Goal: Task Accomplishment & Management: Use online tool/utility

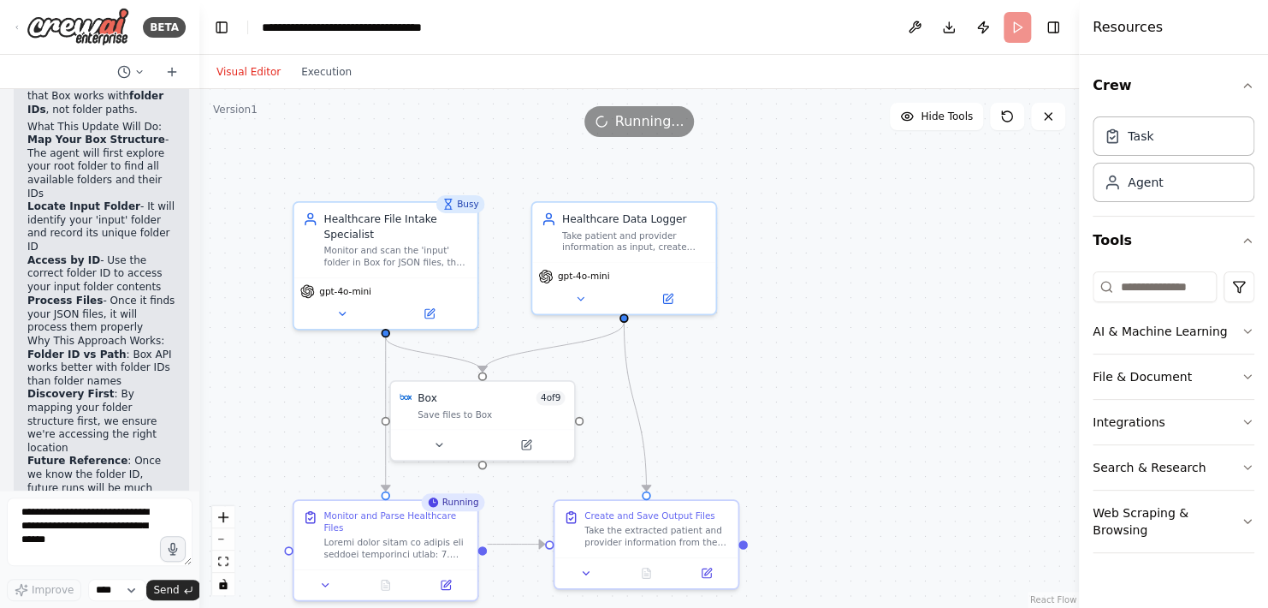
click at [237, 70] on button "Visual Editor" at bounding box center [248, 72] width 85 height 21
click at [39, 524] on textarea at bounding box center [100, 531] width 186 height 68
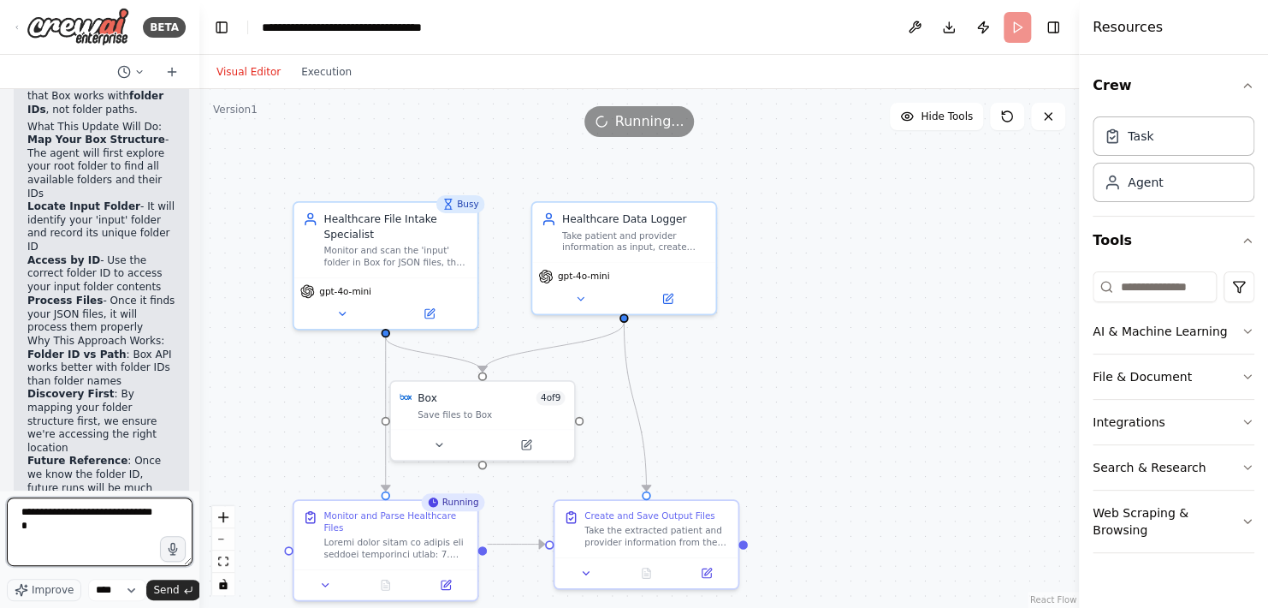
type textarea "**********"
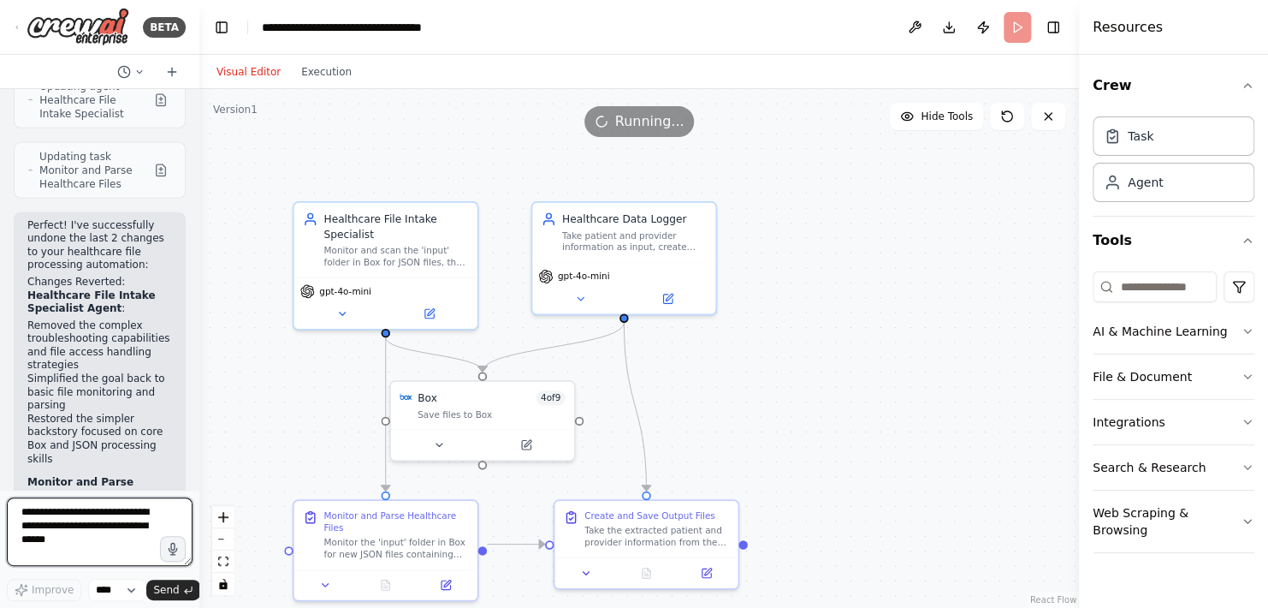
scroll to position [15311, 0]
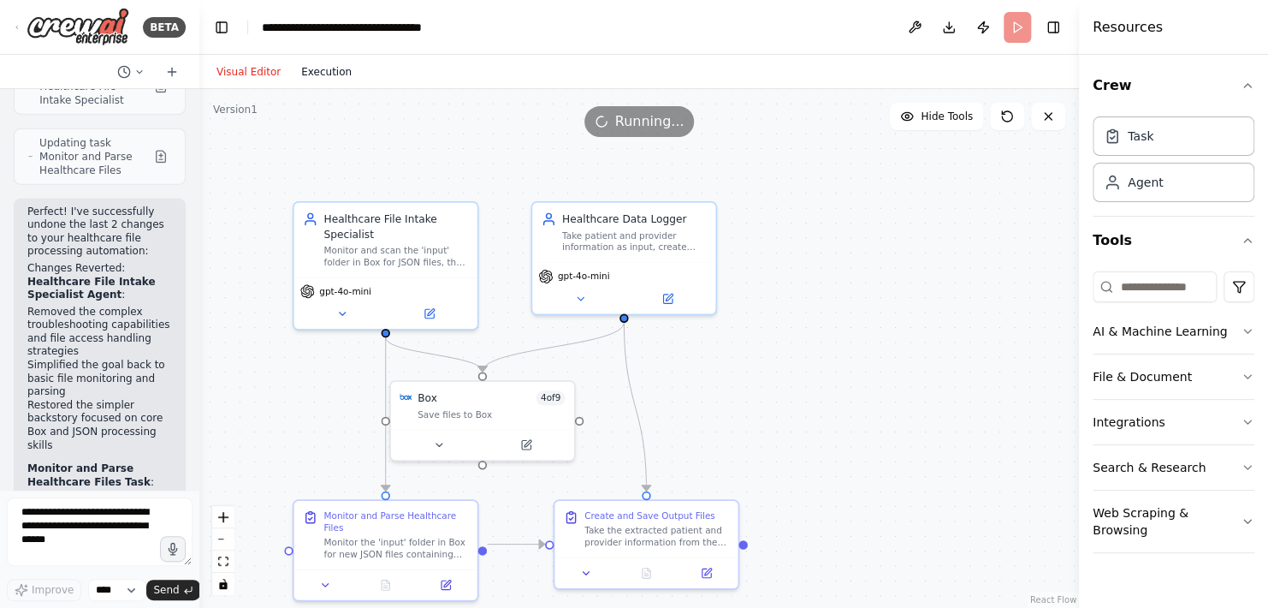
click at [310, 78] on button "Execution" at bounding box center [326, 72] width 71 height 21
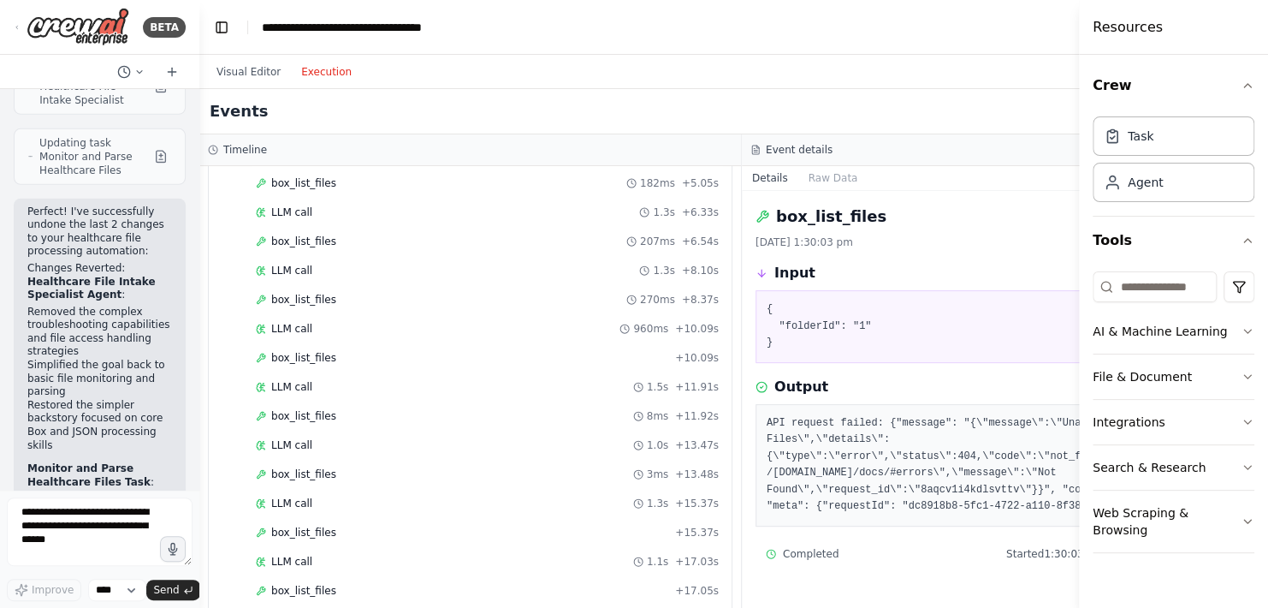
scroll to position [321, 0]
click at [384, 554] on div "LLM call 1.1s + 17.03s" at bounding box center [487, 561] width 463 height 14
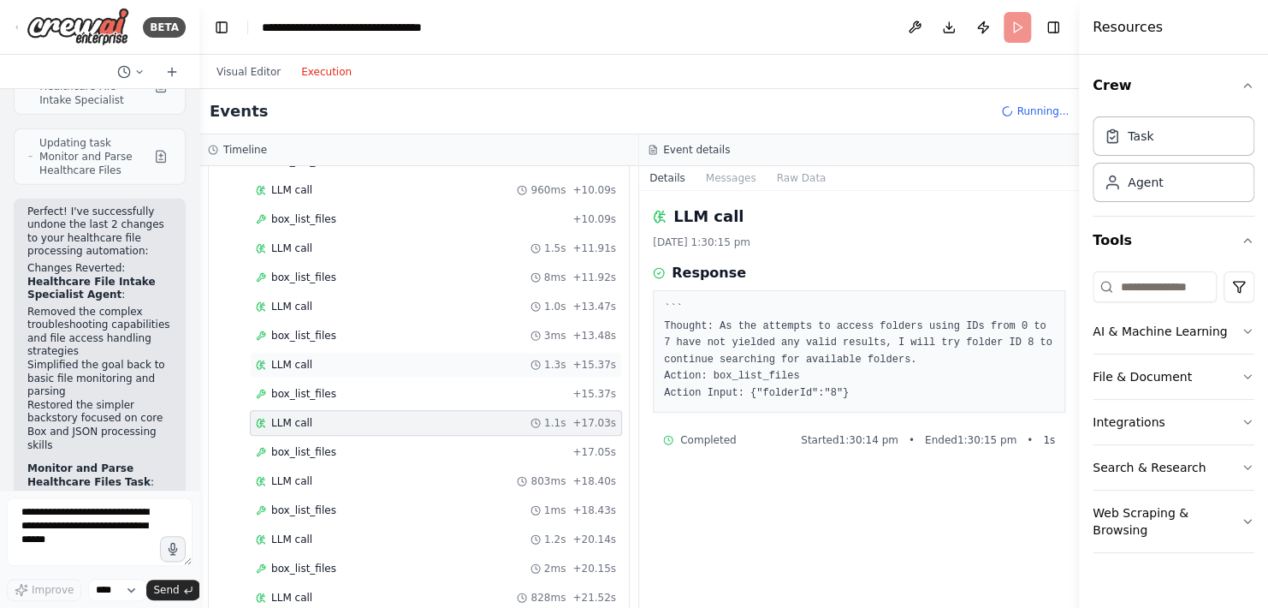
scroll to position [695, 0]
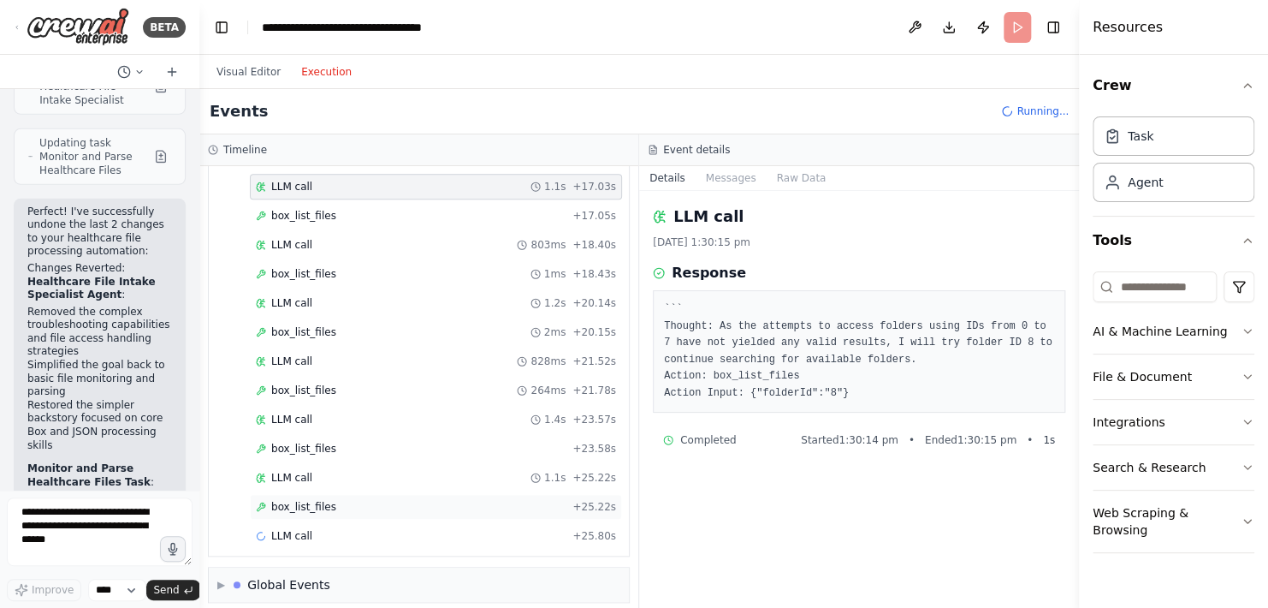
click at [336, 500] on div "box_list_files + 25.22s" at bounding box center [436, 507] width 360 height 14
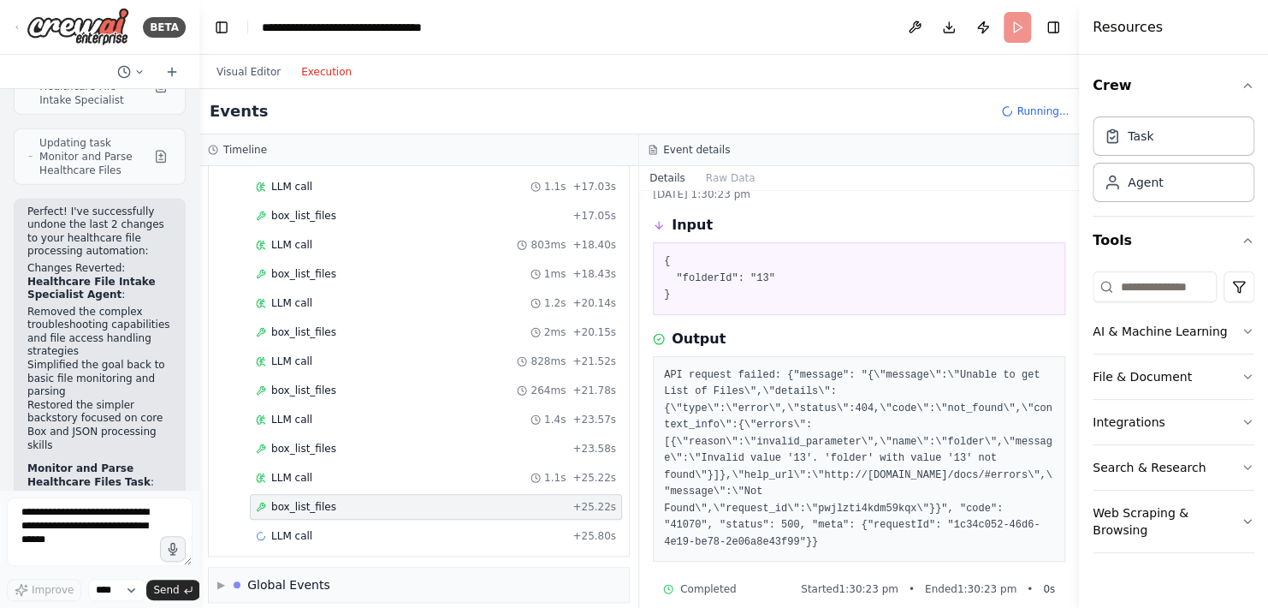
scroll to position [48, 0]
click at [342, 529] on div "LLM call + 25.80s" at bounding box center [436, 536] width 360 height 14
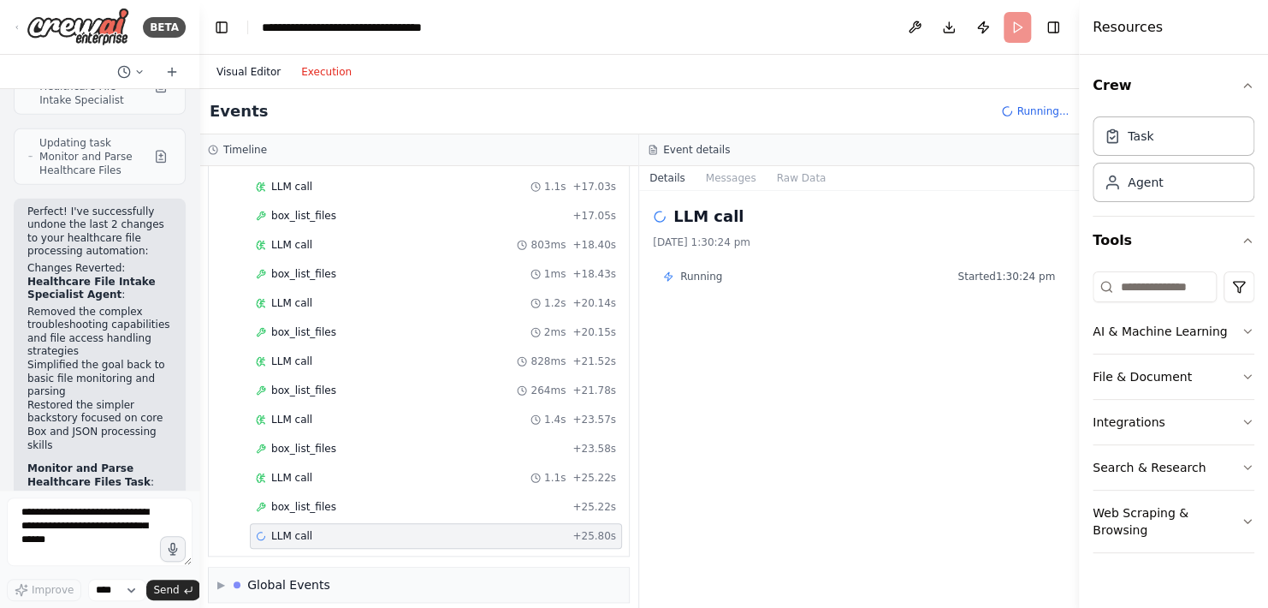
click at [240, 74] on button "Visual Editor" at bounding box center [248, 72] width 85 height 21
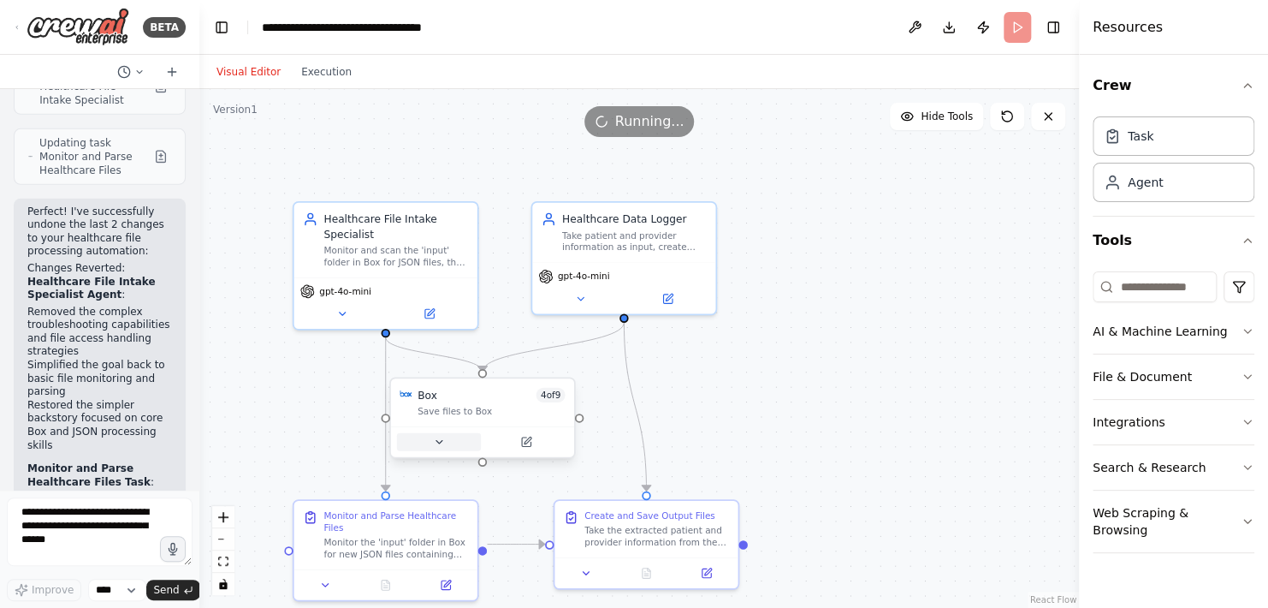
click at [444, 445] on icon at bounding box center [439, 442] width 12 height 12
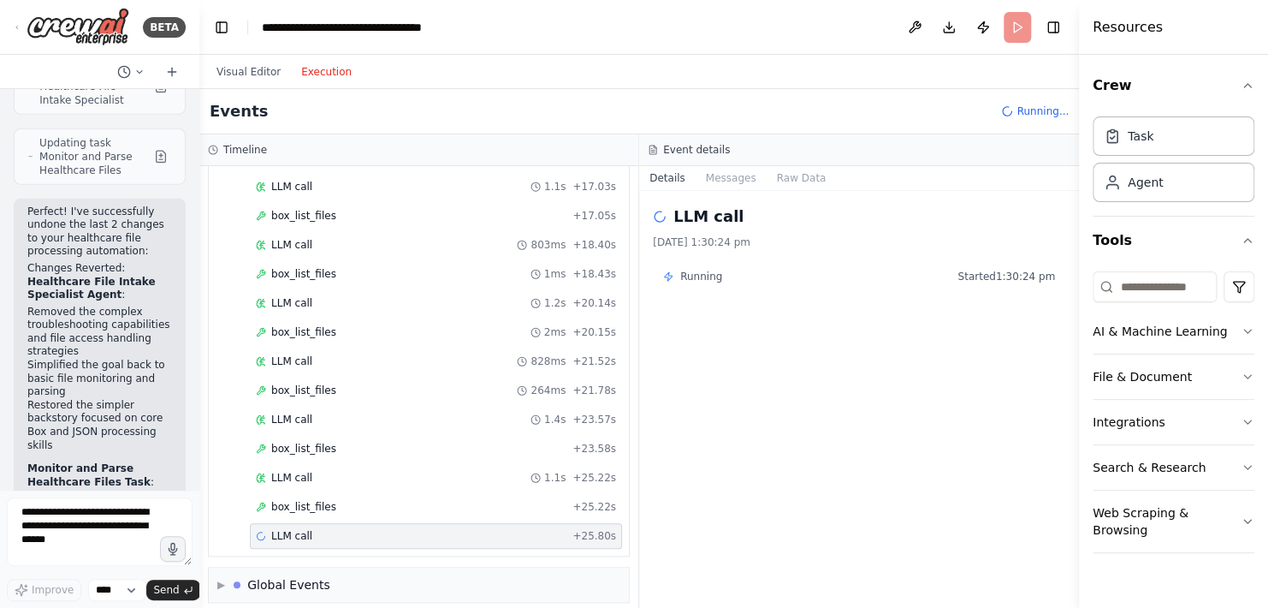
click at [313, 77] on button "Execution" at bounding box center [326, 72] width 71 height 21
click at [697, 53] on header "**********" at bounding box center [639, 27] width 880 height 55
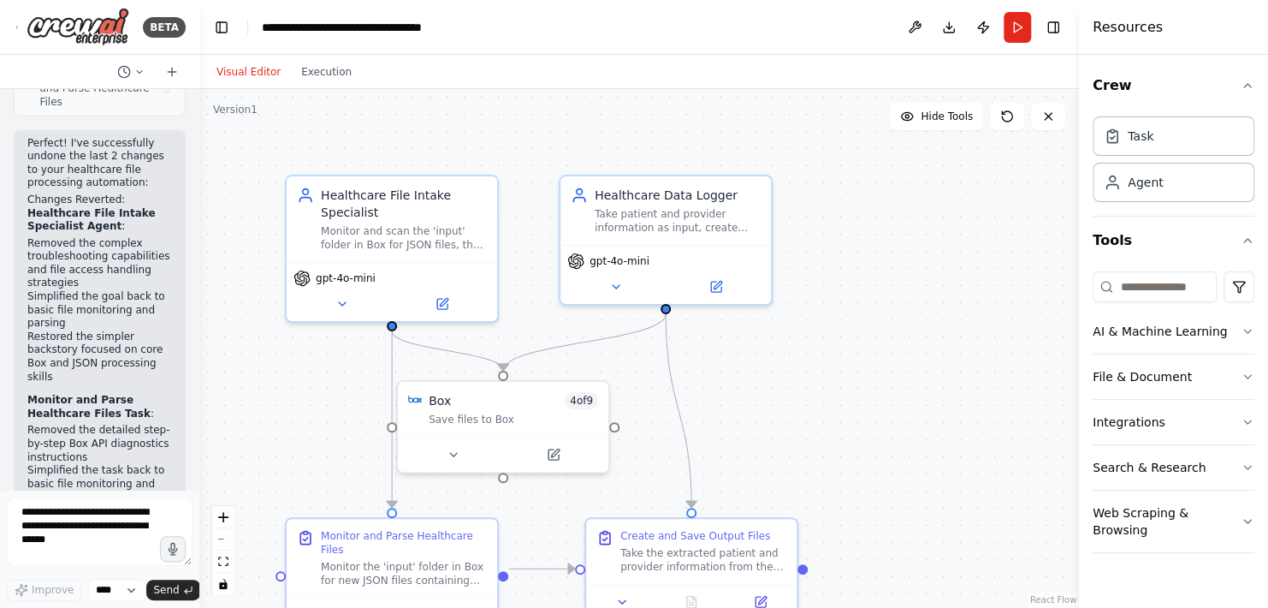
scroll to position [15311, 0]
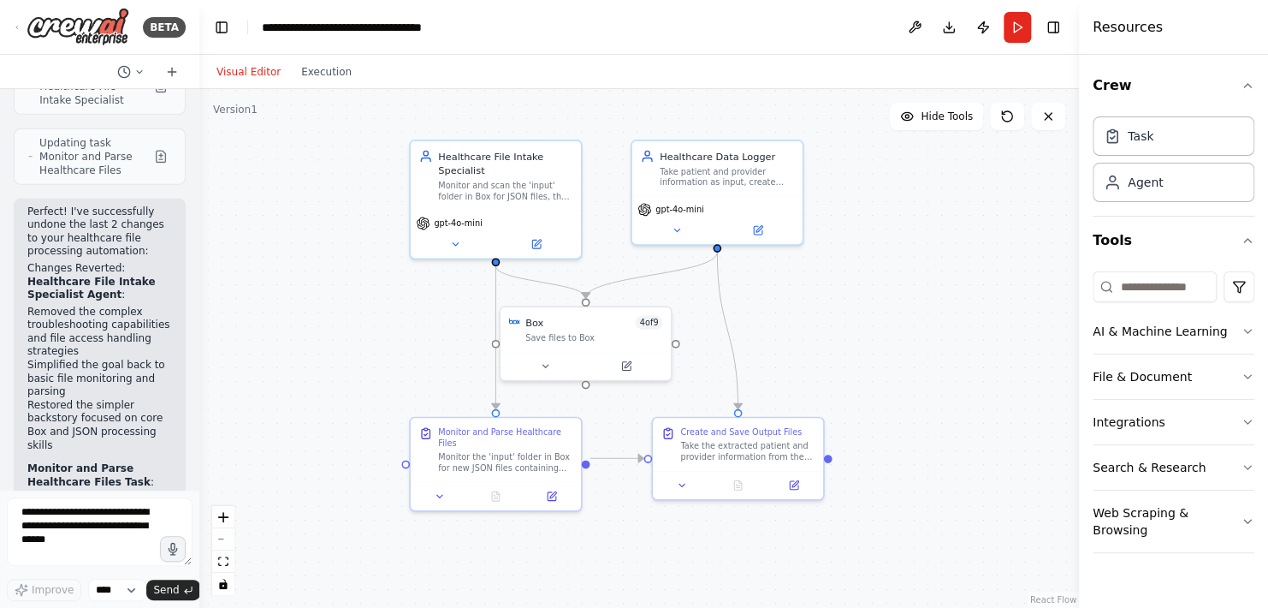
drag, startPoint x: 827, startPoint y: 479, endPoint x: 848, endPoint y: 386, distance: 95.5
click at [848, 386] on div ".deletable-edge-delete-btn { width: 20px; height: 20px; border: 0px solid #ffff…" at bounding box center [639, 348] width 880 height 519
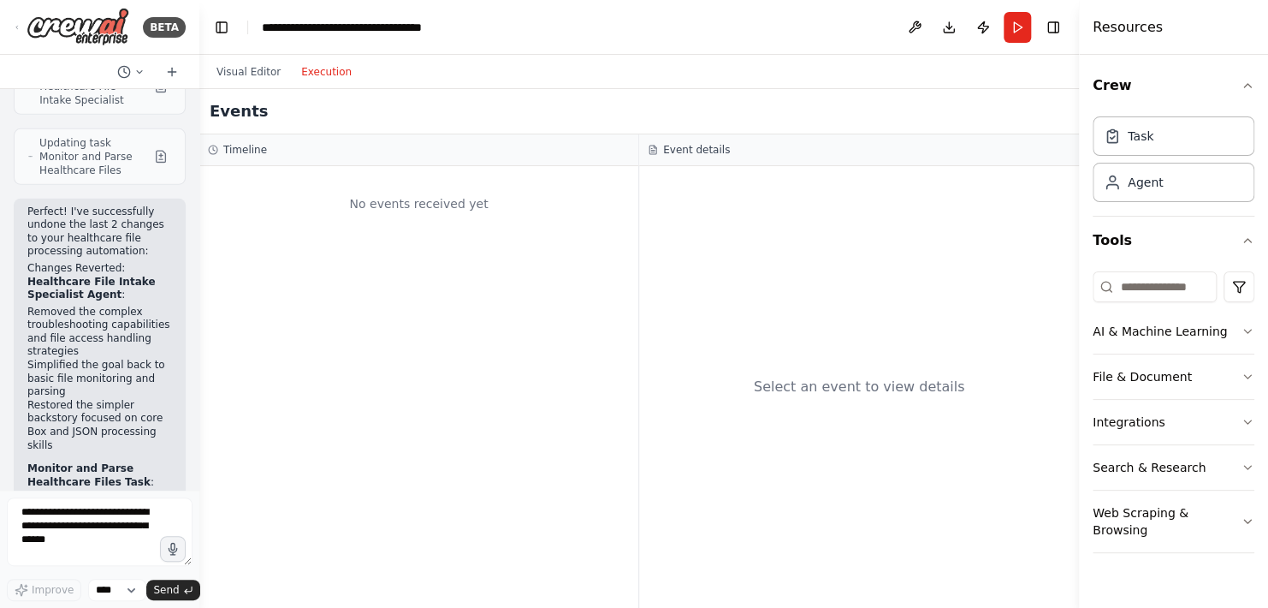
click at [320, 70] on button "Execution" at bounding box center [326, 72] width 71 height 21
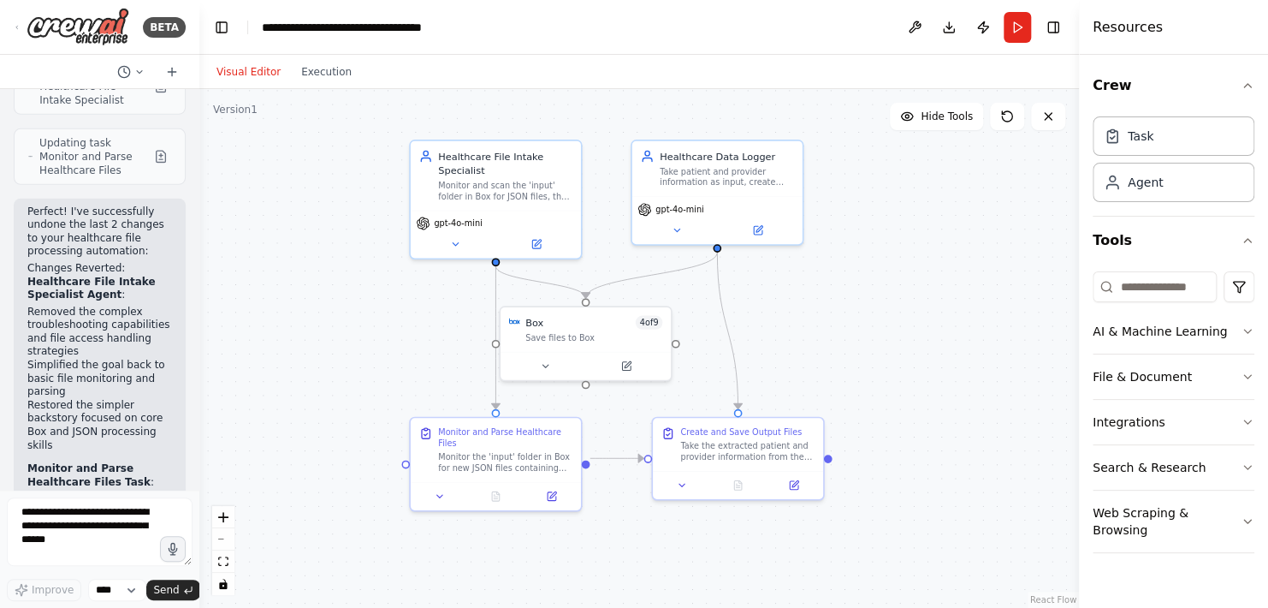
click at [241, 63] on button "Visual Editor" at bounding box center [248, 72] width 85 height 21
click at [1028, 32] on button "Run" at bounding box center [1017, 27] width 27 height 31
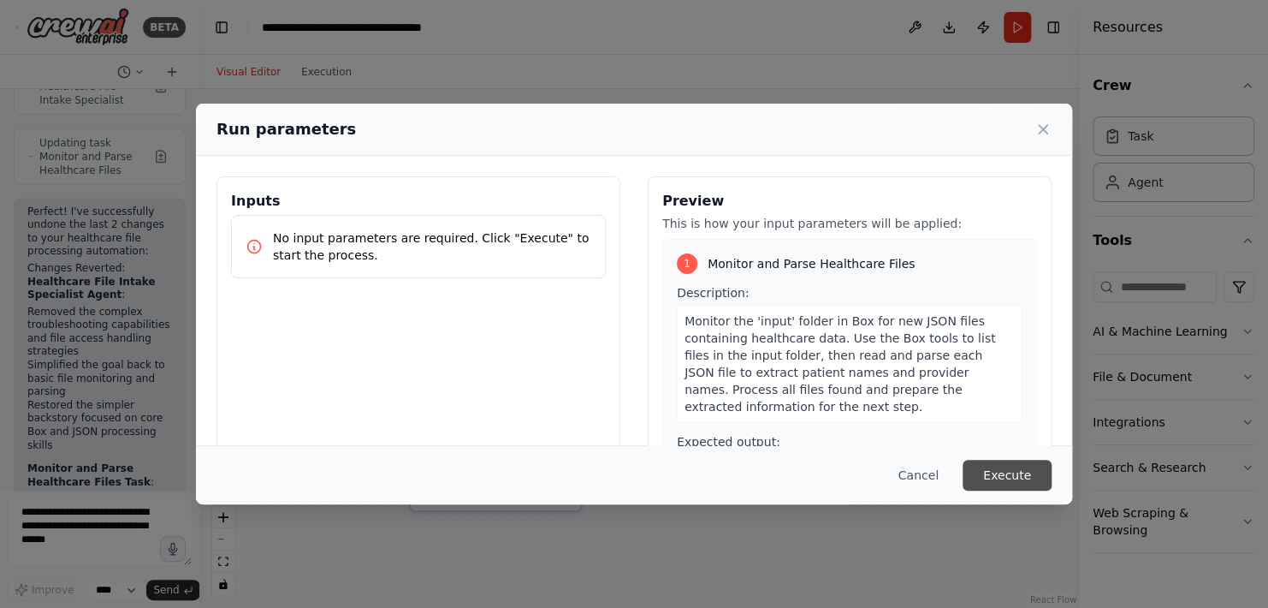
click at [980, 474] on button "Execute" at bounding box center [1007, 474] width 89 height 31
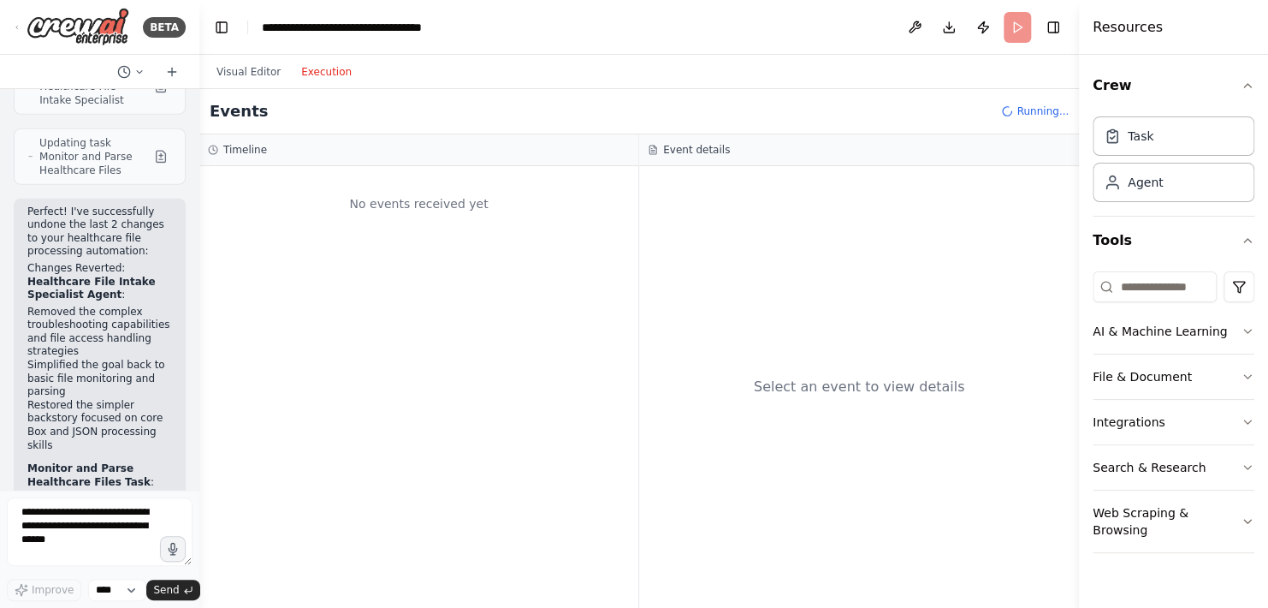
click at [317, 74] on button "Execution" at bounding box center [326, 72] width 71 height 21
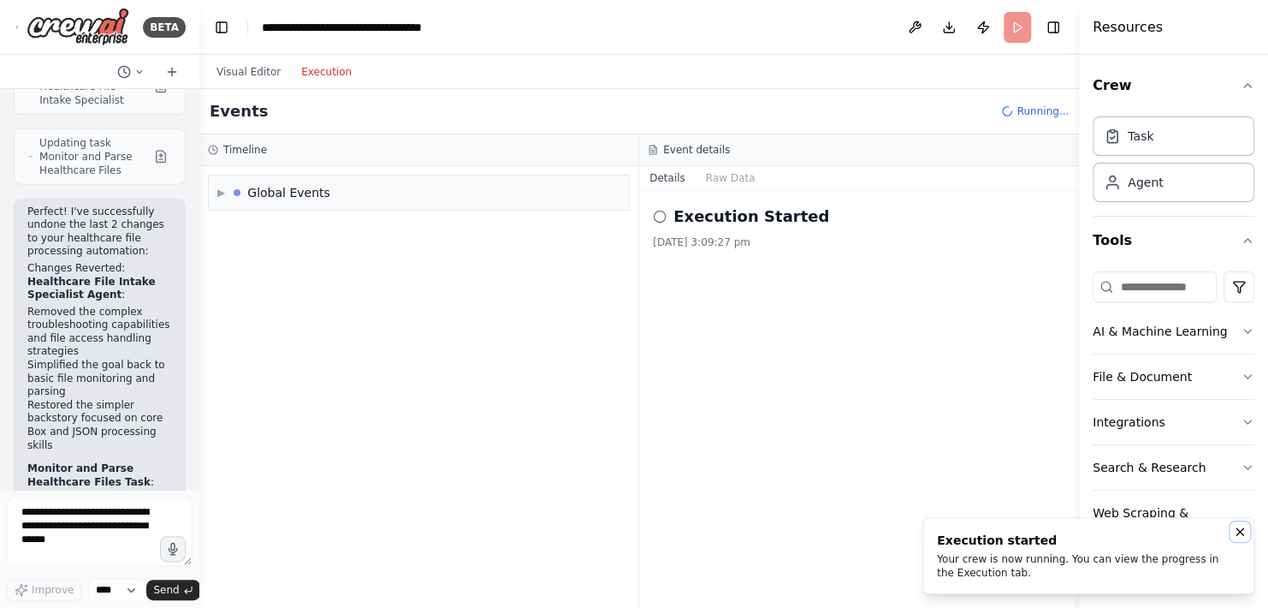
click at [1237, 532] on icon "Notifications (F8)" at bounding box center [1240, 532] width 14 height 14
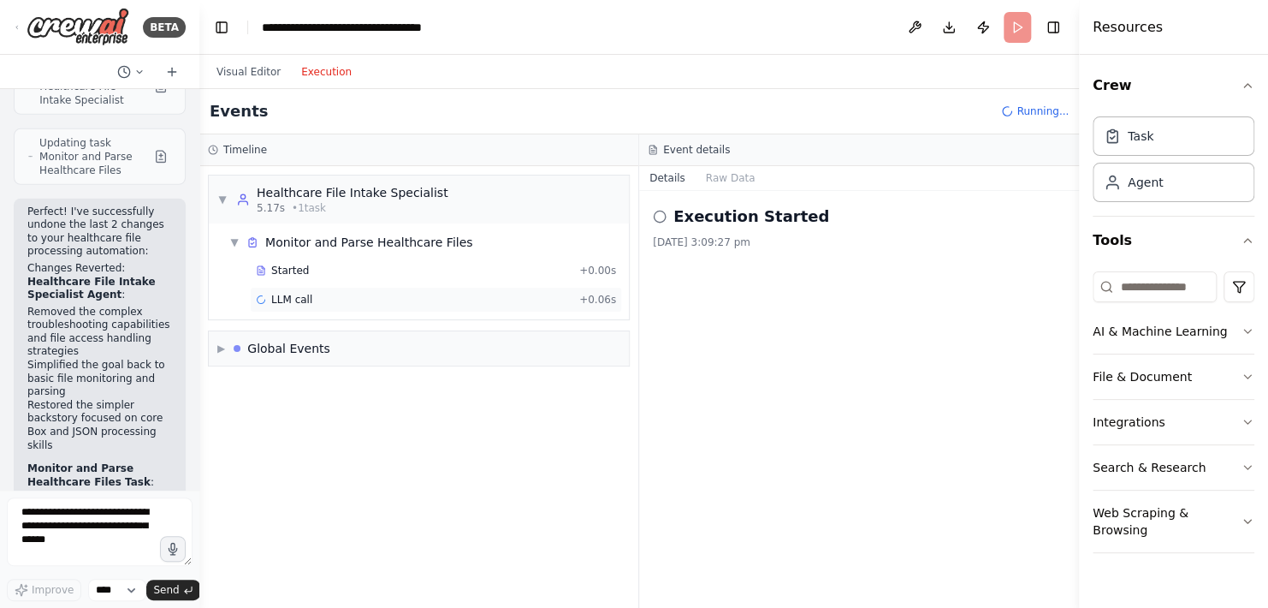
click at [343, 297] on div "LLM call + 0.06s" at bounding box center [436, 300] width 360 height 14
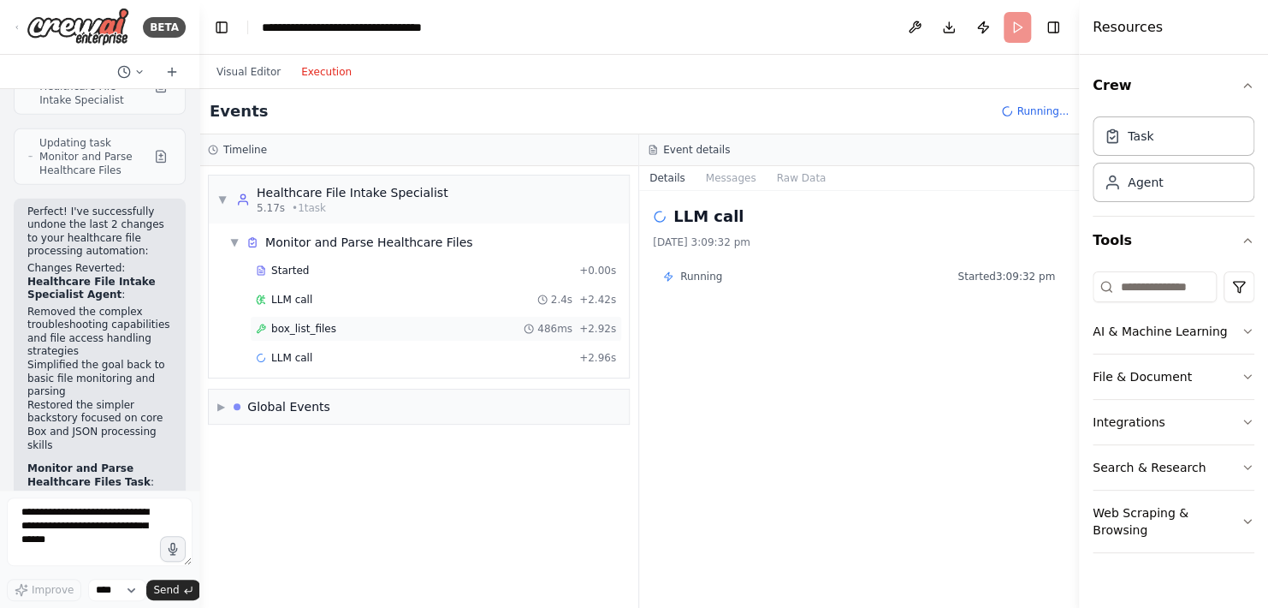
click at [446, 331] on div "box_list_files 486ms + 2.92s" at bounding box center [436, 329] width 360 height 14
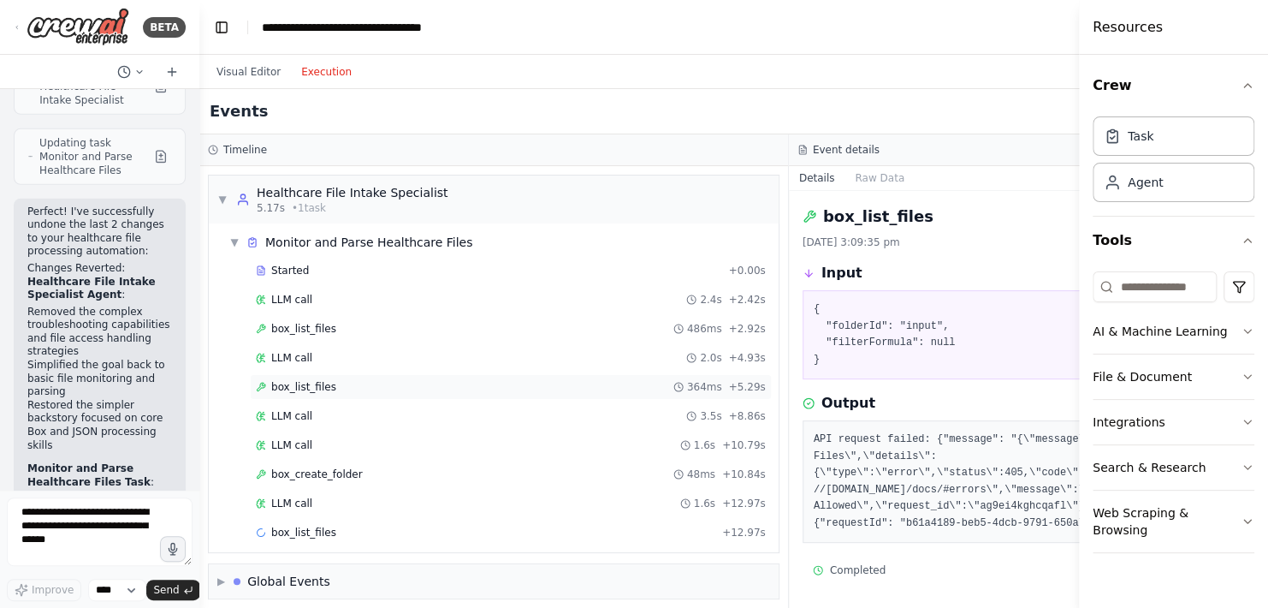
click at [365, 391] on div "box_list_files 364ms + 5.29s" at bounding box center [511, 387] width 510 height 14
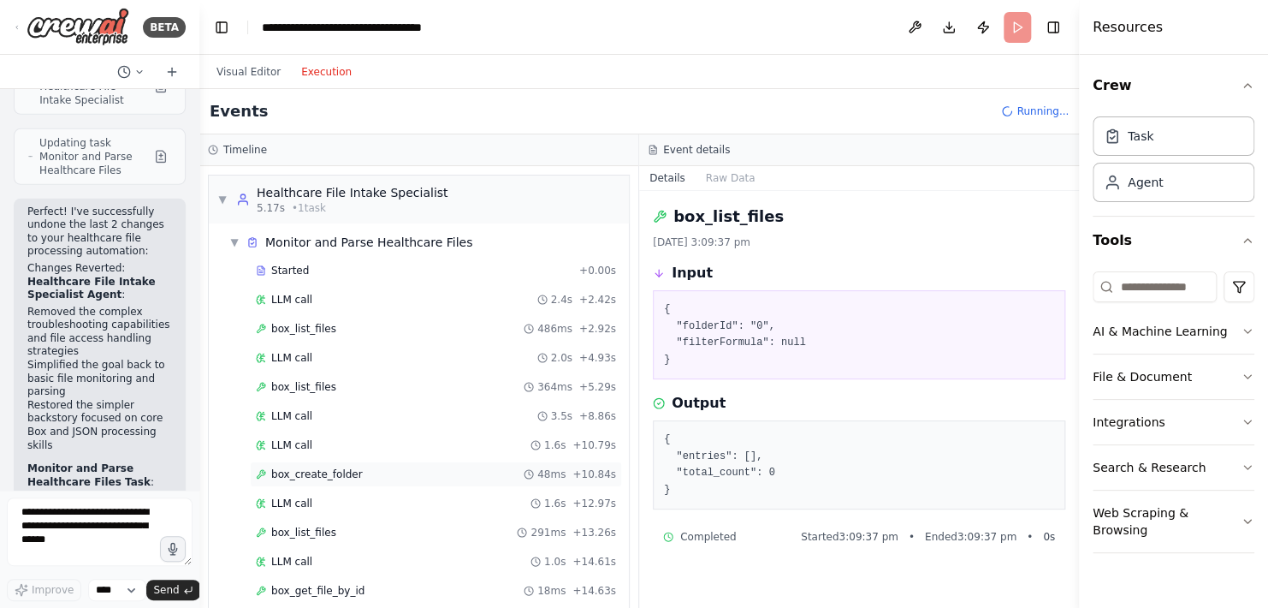
scroll to position [120, 0]
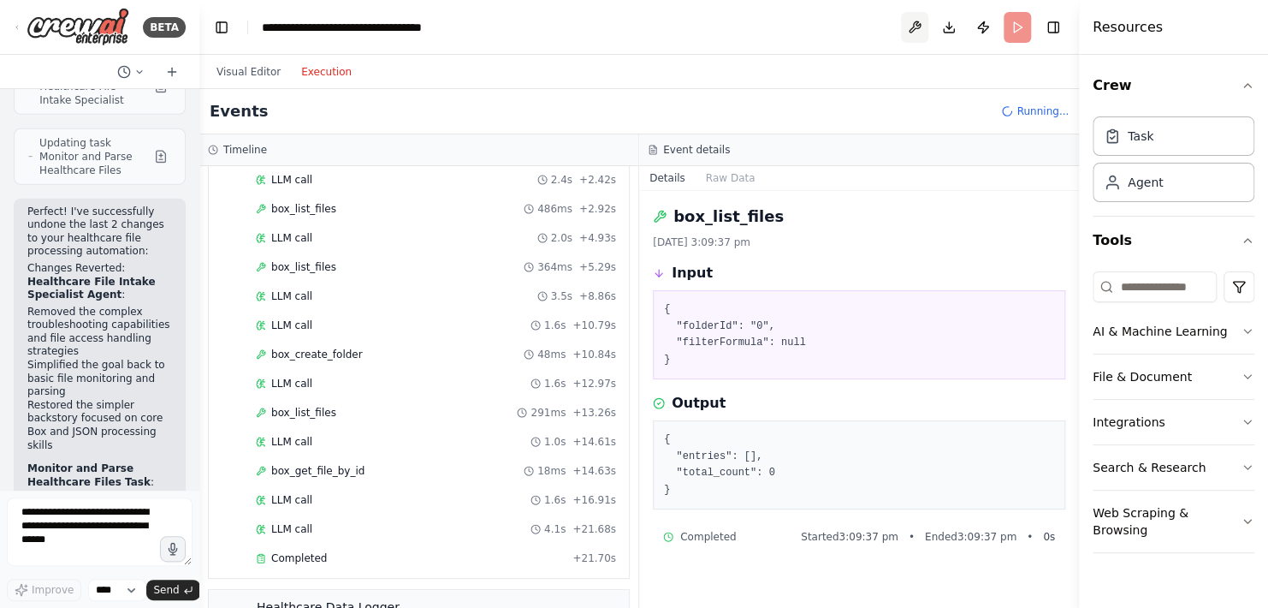
click at [917, 31] on button at bounding box center [914, 27] width 27 height 31
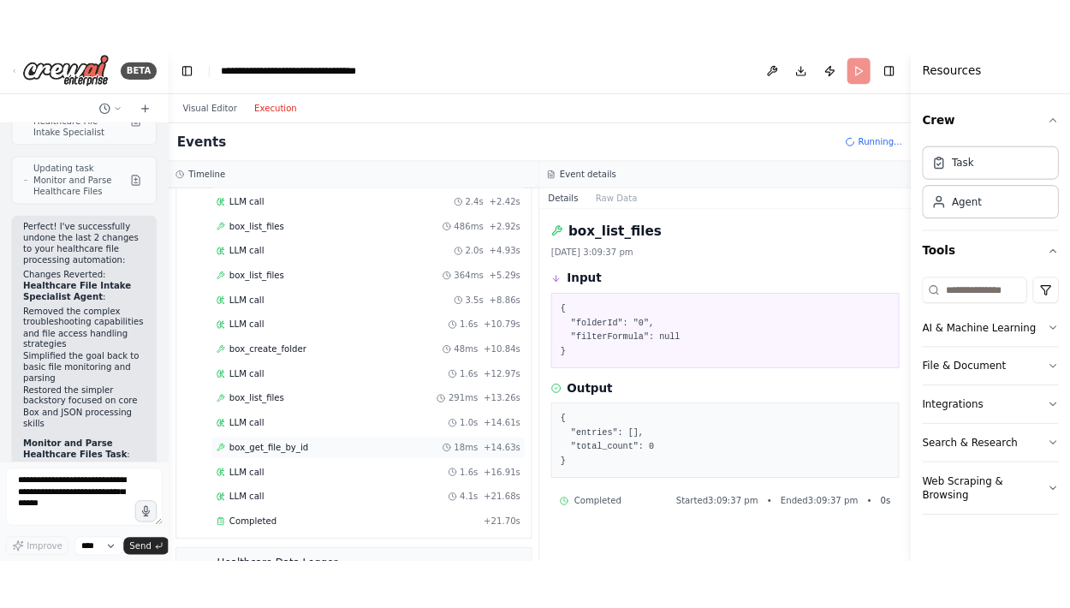
scroll to position [0, 0]
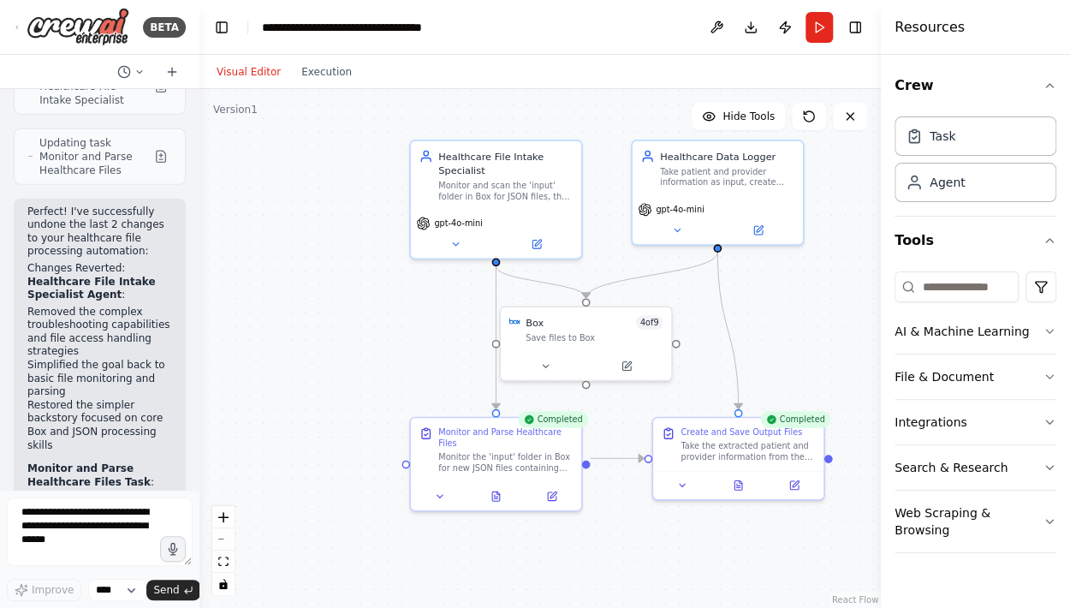
click at [247, 71] on button "Visual Editor" at bounding box center [248, 72] width 85 height 21
click at [86, 520] on textarea at bounding box center [100, 531] width 186 height 68
click at [139, 68] on icon at bounding box center [139, 72] width 10 height 10
click at [158, 101] on span "Today 12:49 pm" at bounding box center [171, 107] width 73 height 14
click at [454, 240] on icon at bounding box center [455, 241] width 5 height 3
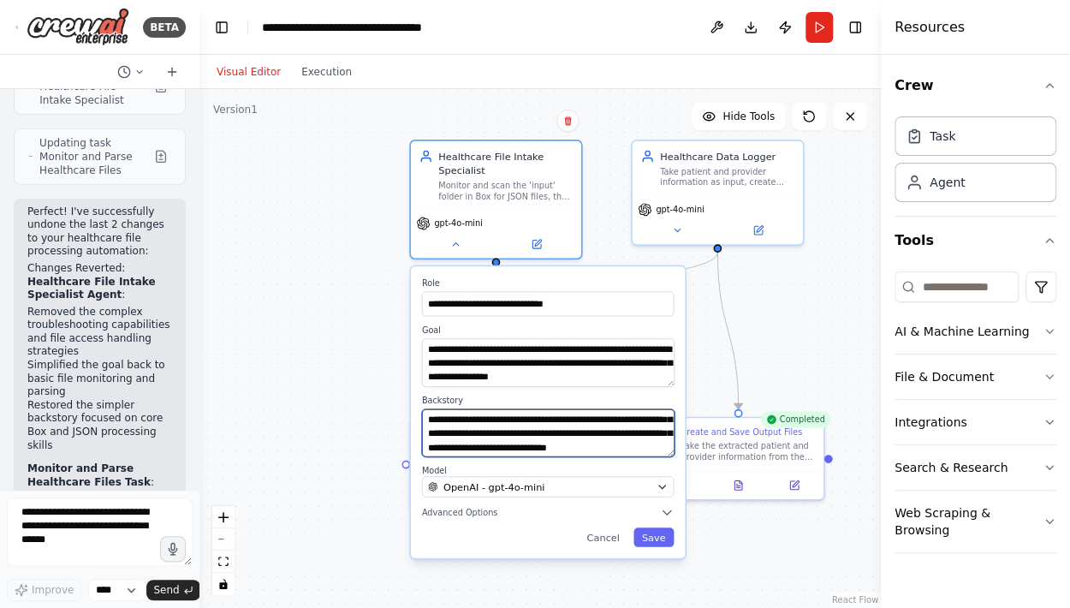
scroll to position [86, 0]
click at [784, 292] on div ".deletable-edge-delete-btn { width: 20px; height: 20px; border: 0px solid #ffff…" at bounding box center [539, 348] width 681 height 519
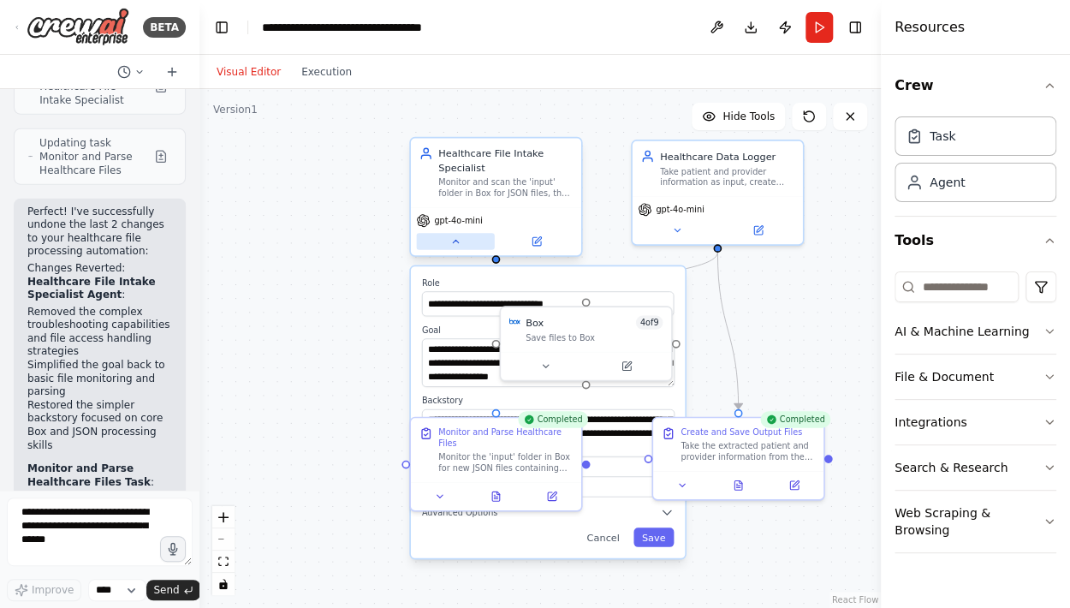
click at [458, 245] on icon at bounding box center [454, 240] width 11 height 11
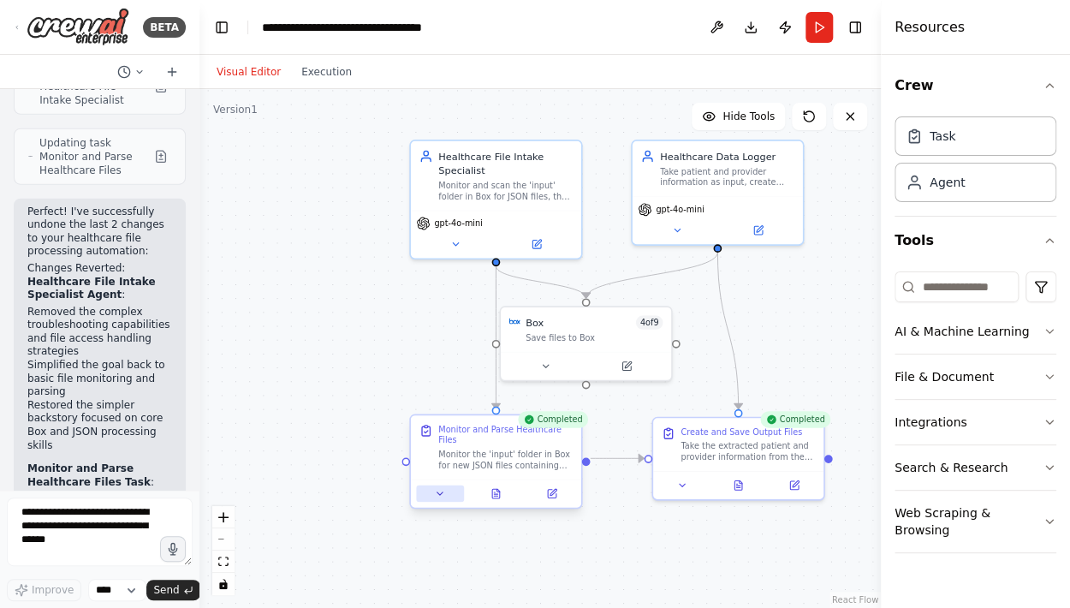
click at [440, 488] on icon at bounding box center [440, 493] width 11 height 11
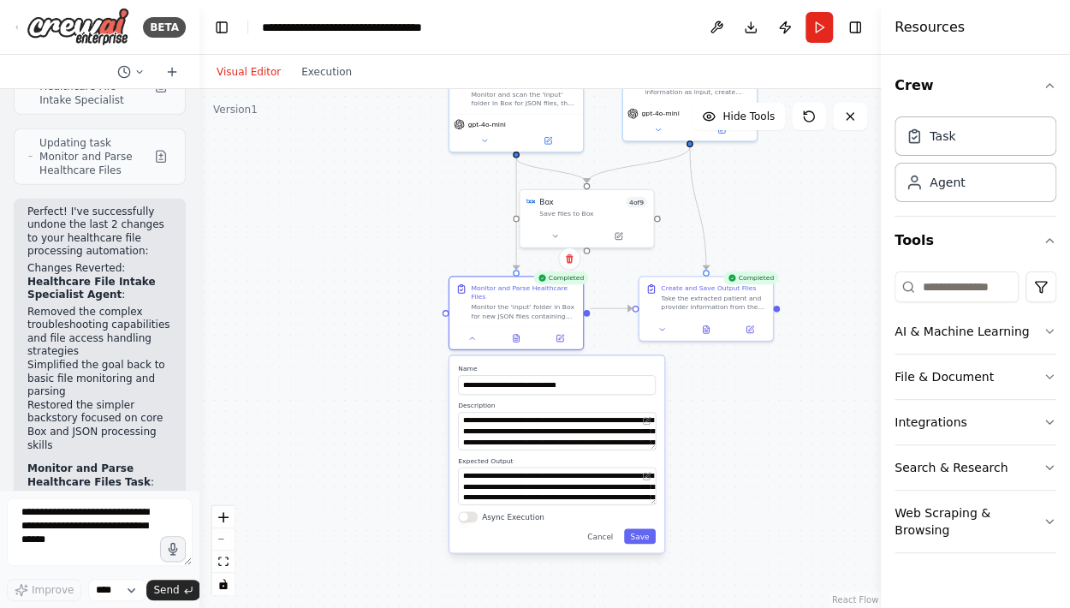
drag, startPoint x: 805, startPoint y: 528, endPoint x: 804, endPoint y: 388, distance: 139.5
click at [804, 388] on div ".deletable-edge-delete-btn { width: 20px; height: 20px; border: 0px solid #ffff…" at bounding box center [539, 348] width 681 height 519
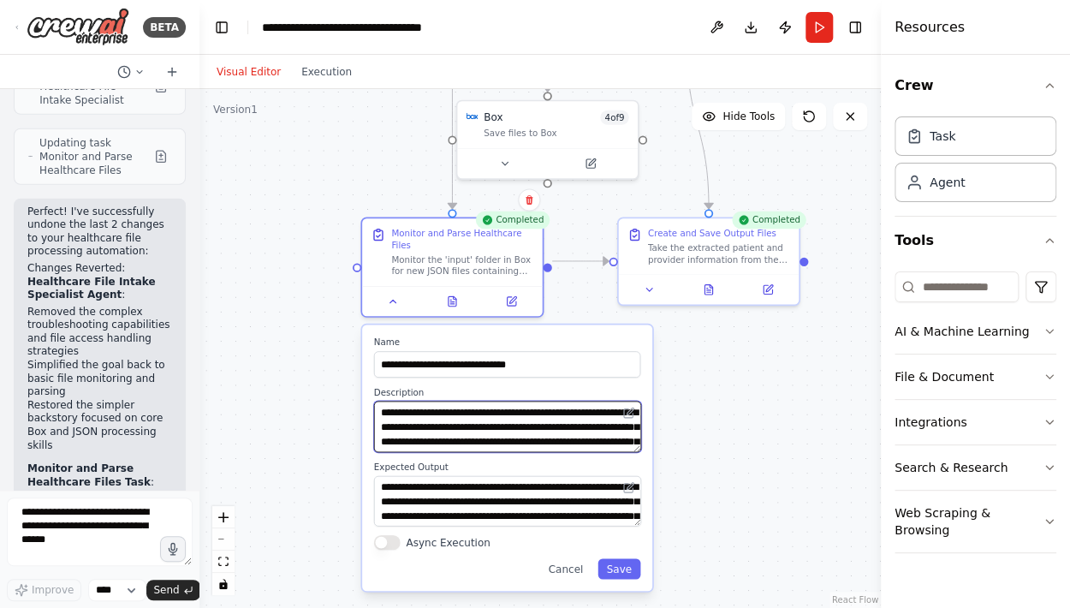
click at [511, 415] on textarea "**********" at bounding box center [507, 425] width 267 height 51
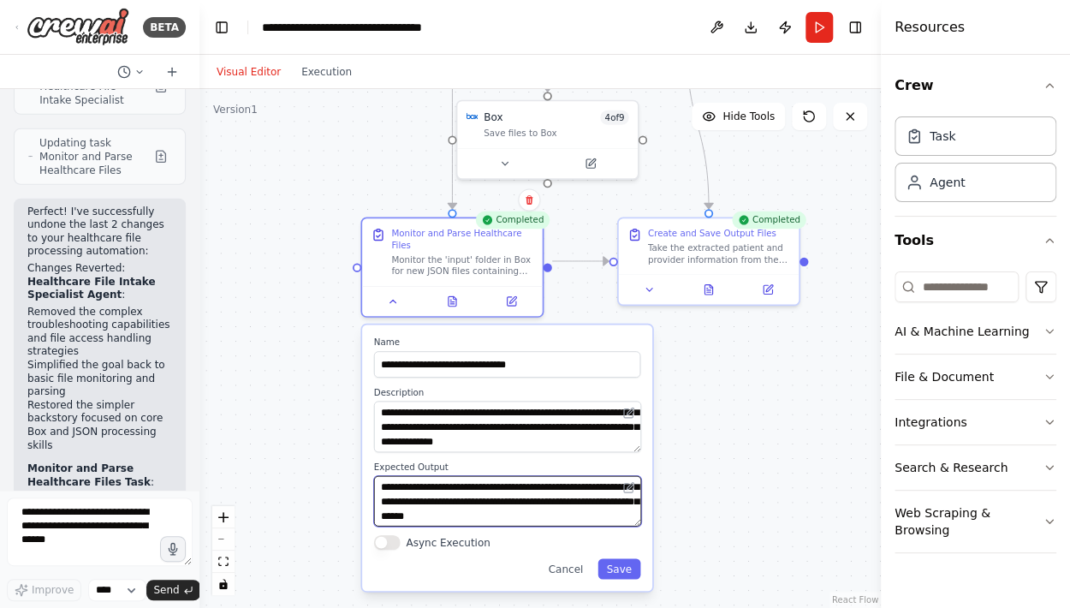
scroll to position [34, 0]
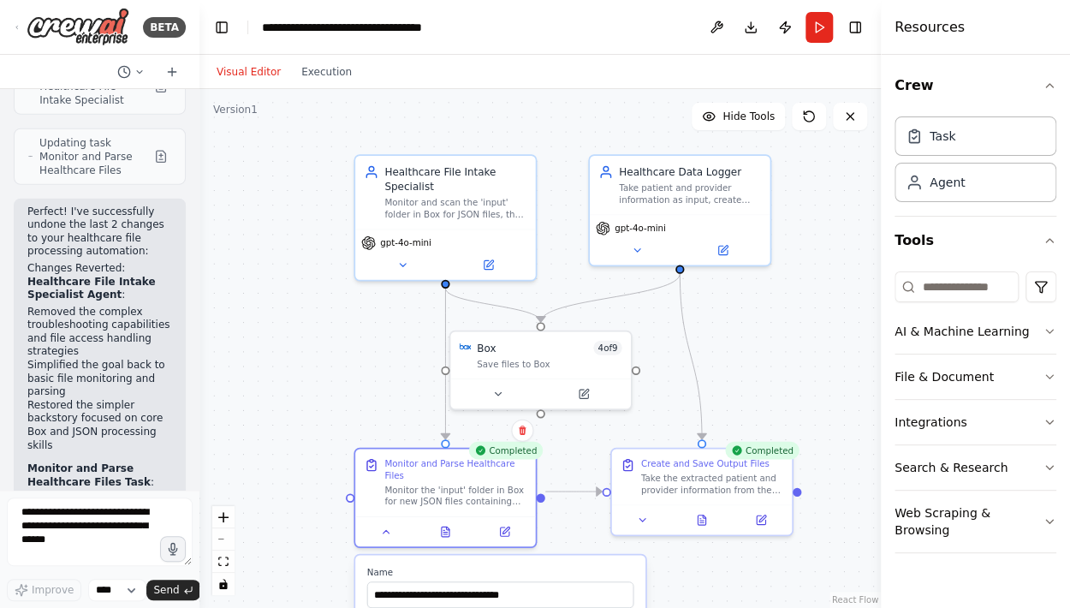
drag, startPoint x: 665, startPoint y: 191, endPoint x: 655, endPoint y: 440, distance: 249.2
click at [655, 440] on div ".deletable-edge-delete-btn { width: 20px; height: 20px; border: 0px solid #ffff…" at bounding box center [539, 348] width 681 height 519
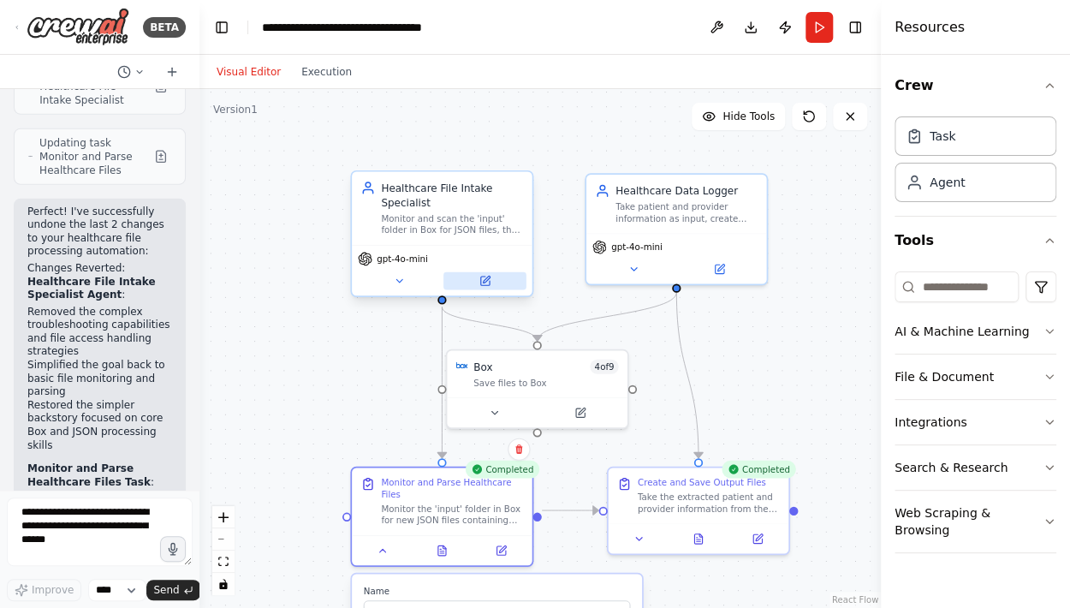
click at [488, 282] on icon at bounding box center [484, 280] width 9 height 9
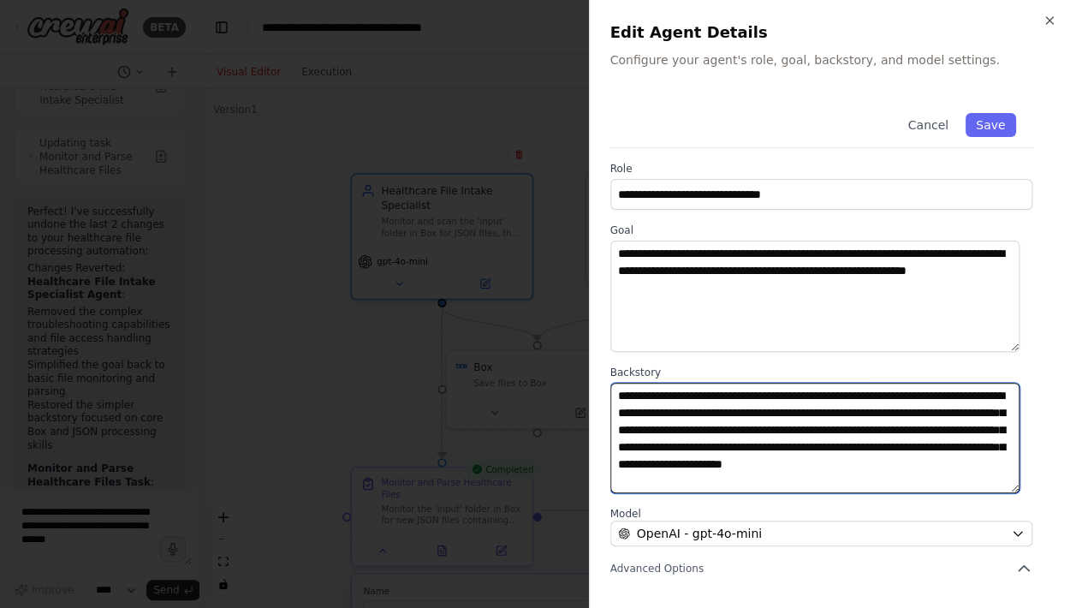
click at [738, 399] on textarea "**********" at bounding box center [814, 437] width 409 height 111
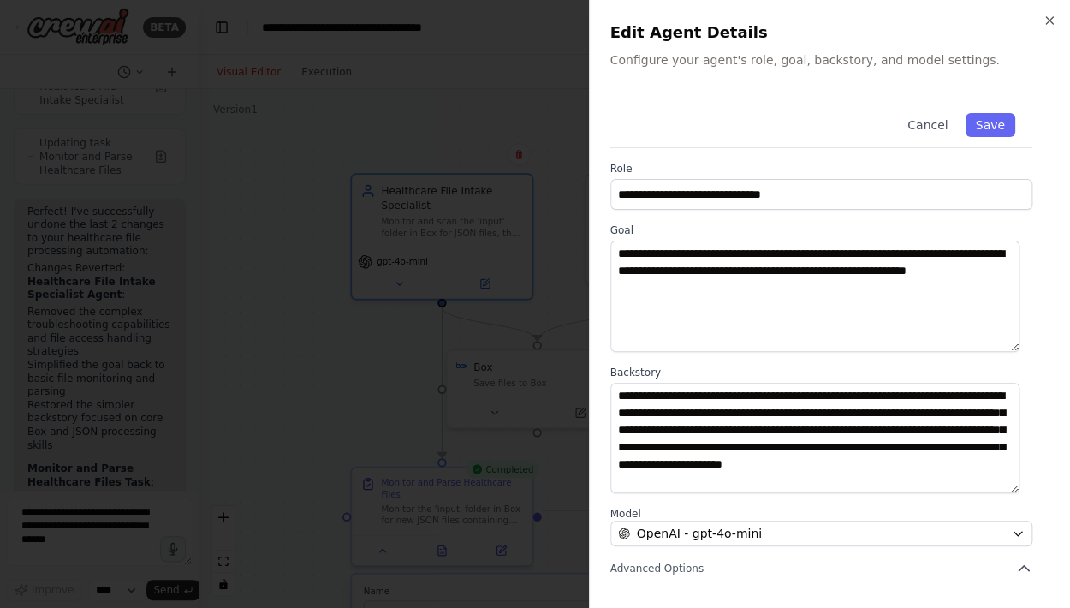
scroll to position [165, 0]
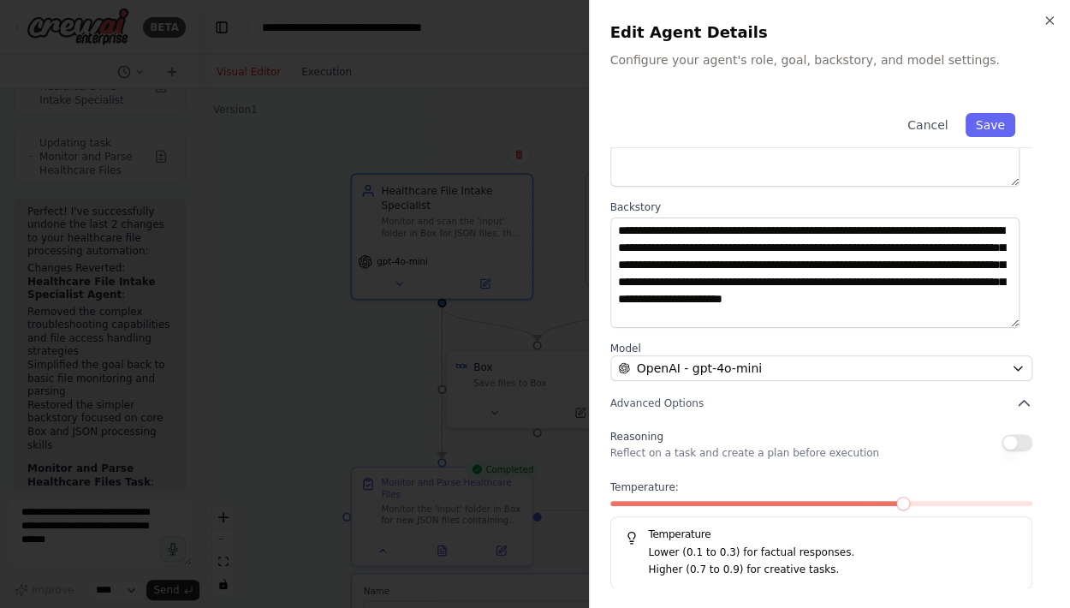
click at [645, 498] on div "Temperature: Temperature Lower (0.1 to 0.3) for factual responses. Higher (0.7 …" at bounding box center [821, 534] width 423 height 109
click at [646, 501] on span at bounding box center [631, 503] width 42 height 5
click at [1018, 400] on icon "button" at bounding box center [1023, 402] width 10 height 5
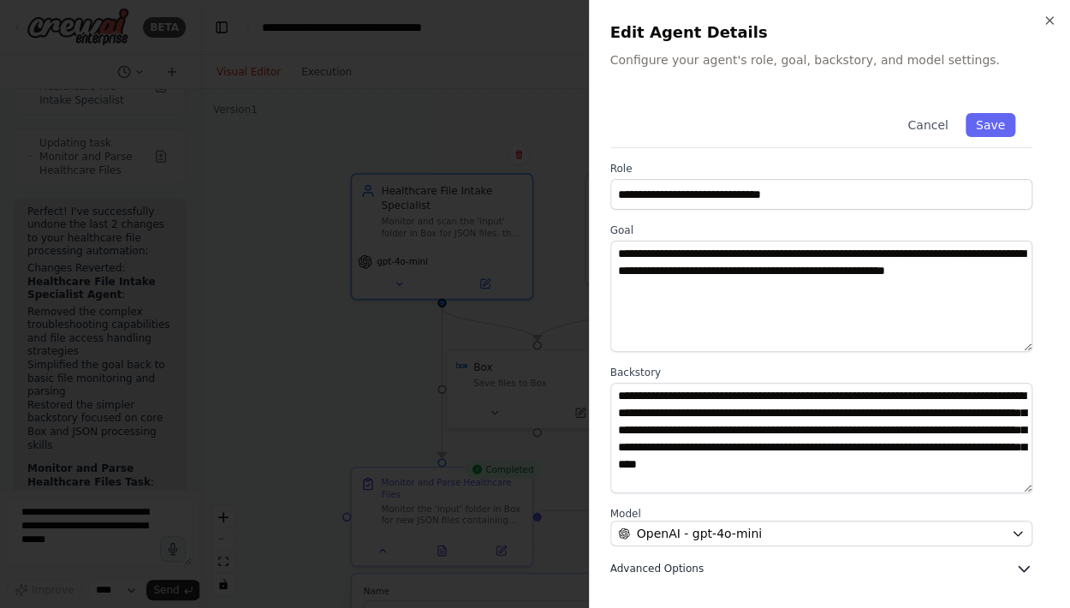
click at [1030, 570] on icon "button" at bounding box center [1023, 568] width 17 height 17
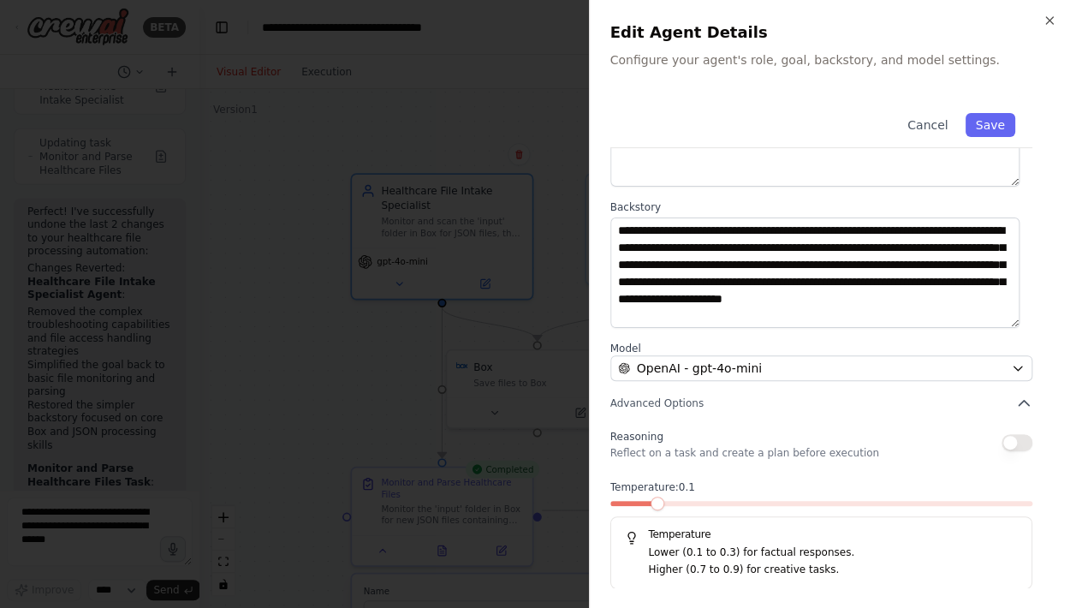
click at [1014, 444] on button "button" at bounding box center [1016, 442] width 31 height 17
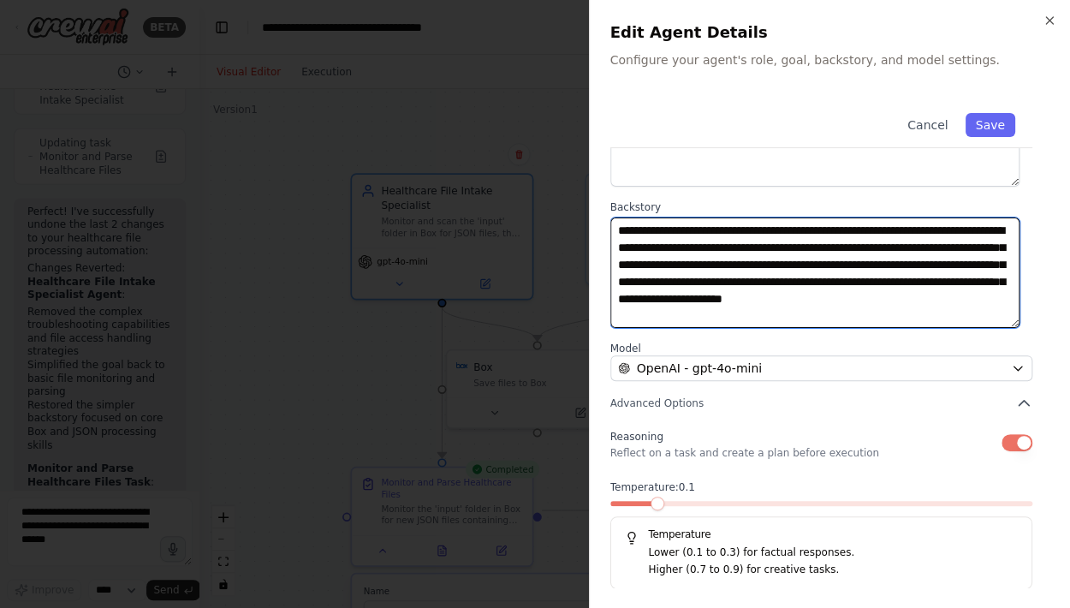
click at [801, 310] on textarea "**********" at bounding box center [814, 272] width 409 height 111
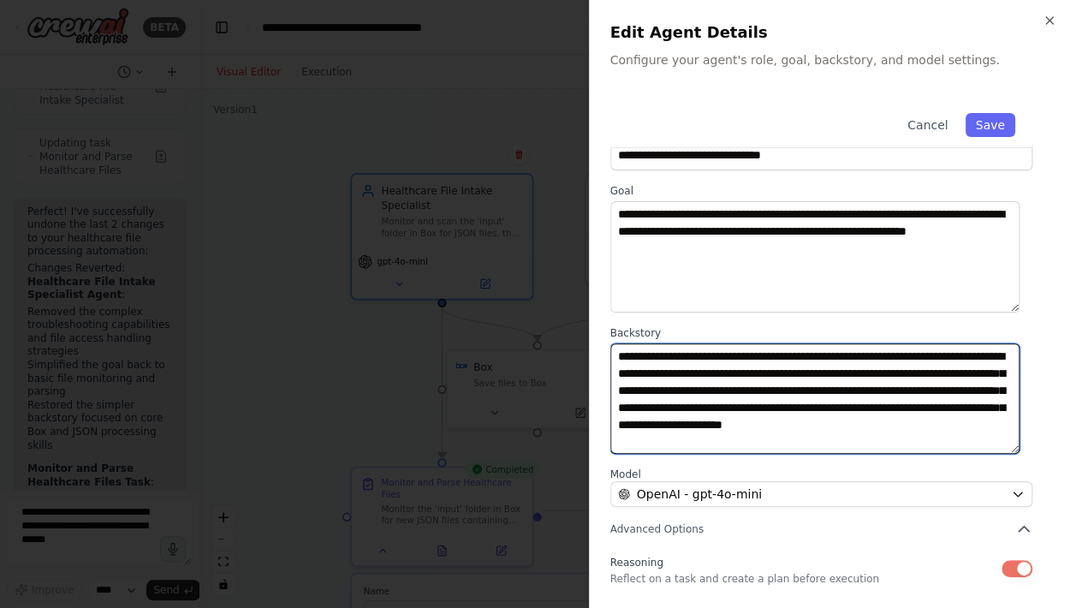
scroll to position [38, 0]
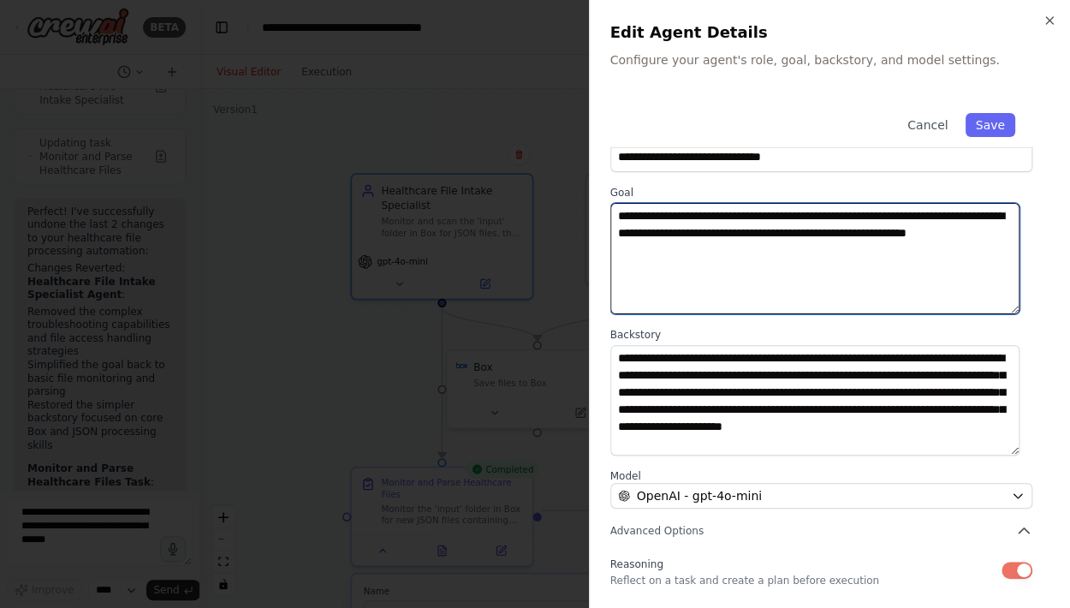
click at [729, 253] on textarea "**********" at bounding box center [814, 258] width 409 height 111
type textarea "**********"
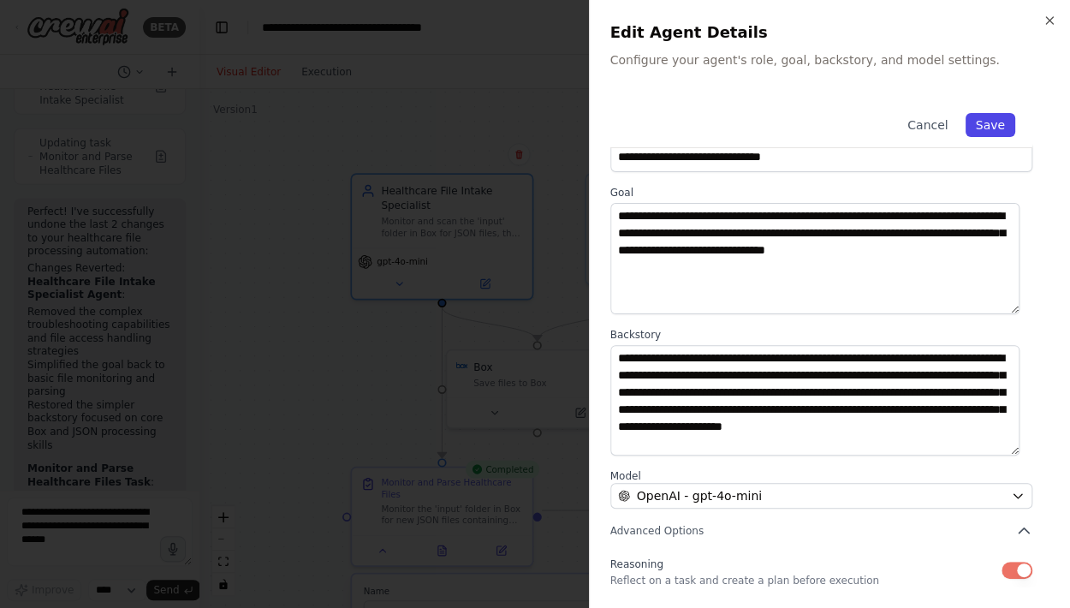
click at [975, 122] on button "Save" at bounding box center [990, 125] width 50 height 24
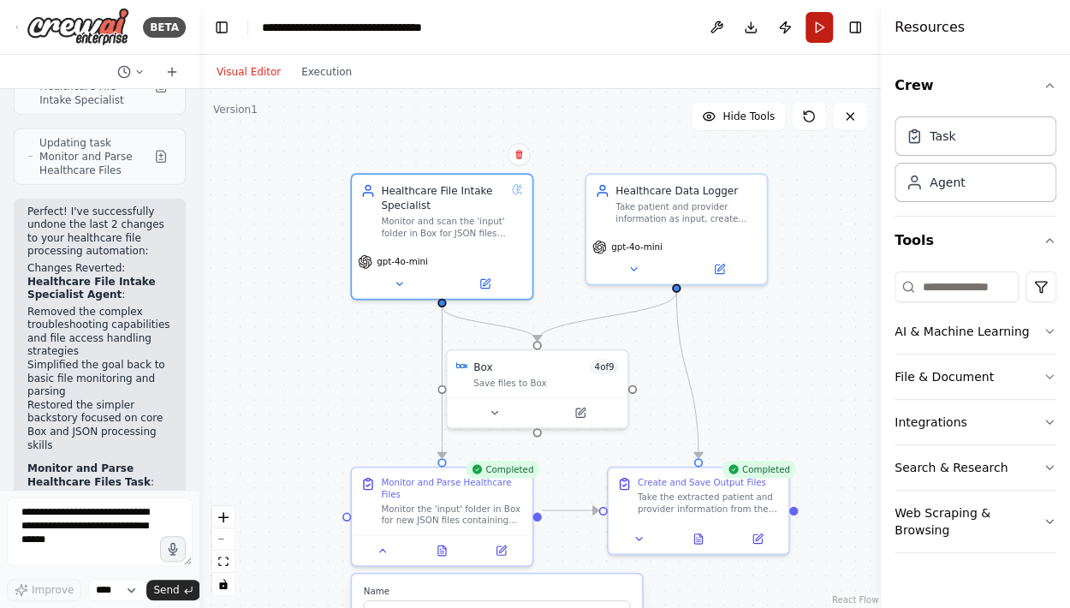
click at [819, 30] on button "Run" at bounding box center [818, 27] width 27 height 31
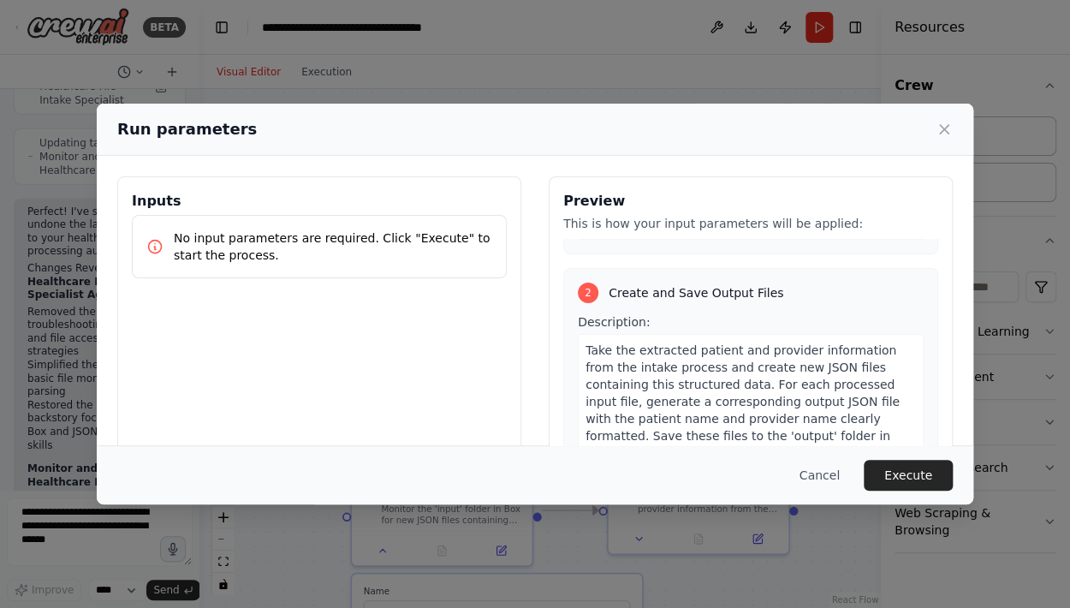
scroll to position [317, 0]
click at [819, 469] on button "Cancel" at bounding box center [819, 474] width 68 height 31
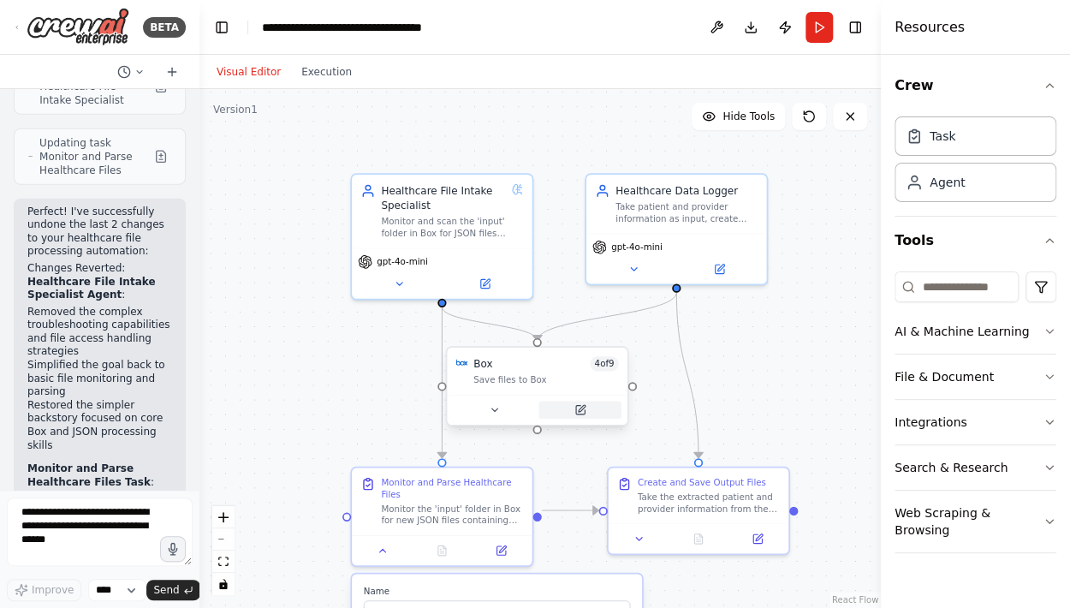
click at [578, 412] on icon at bounding box center [579, 409] width 9 height 9
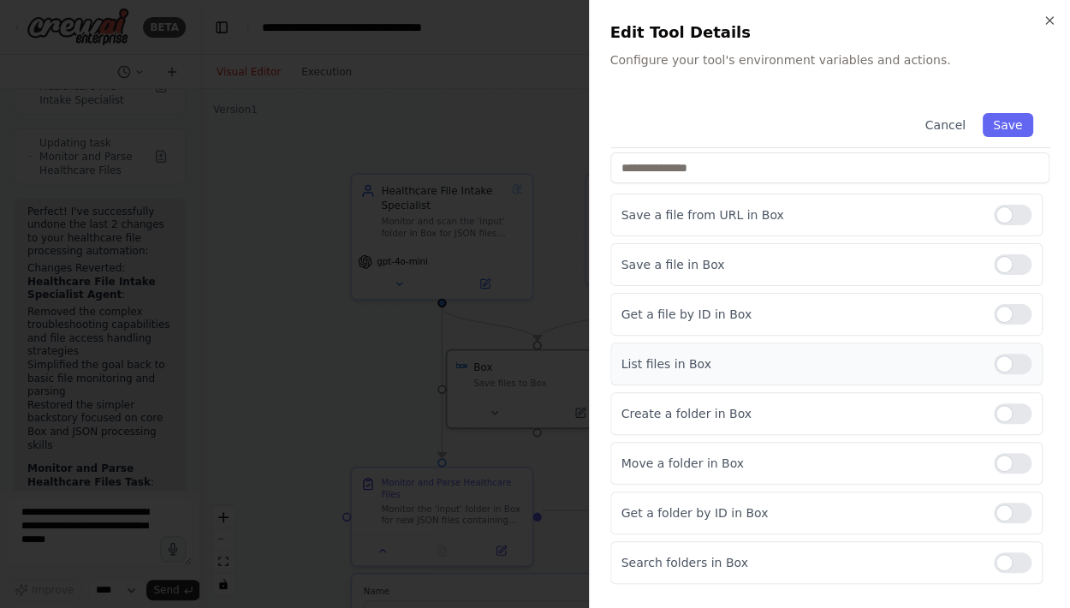
scroll to position [175, 0]
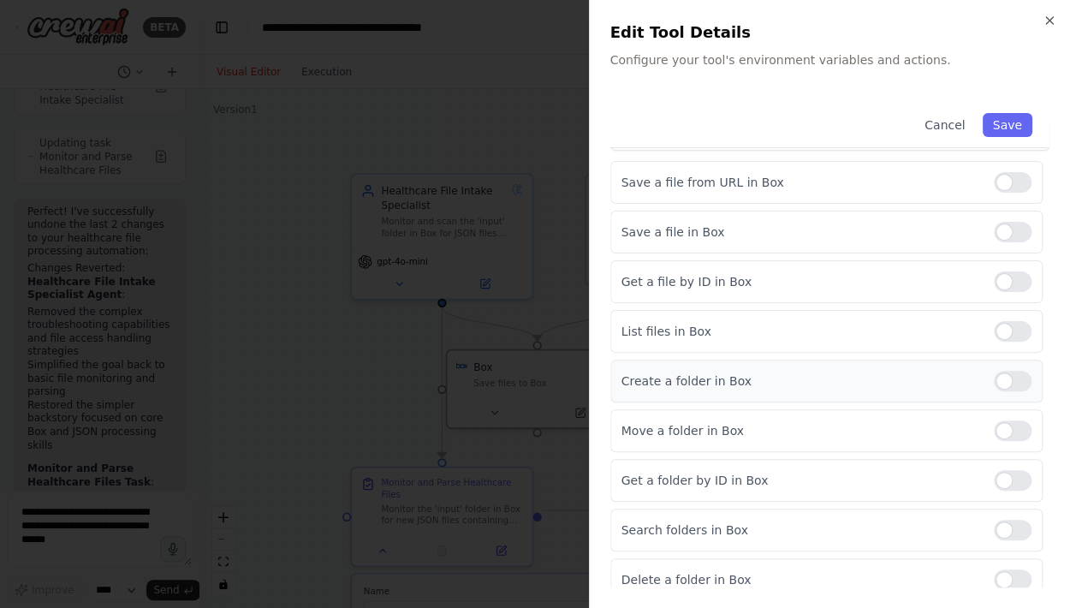
click at [993, 378] on div at bounding box center [1012, 380] width 38 height 21
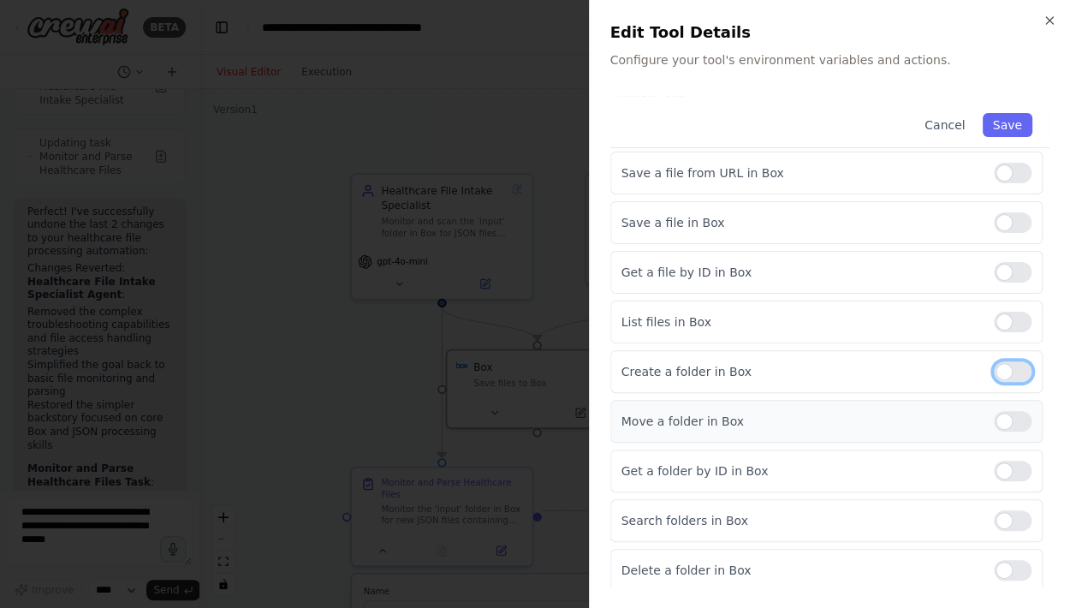
scroll to position [0, 0]
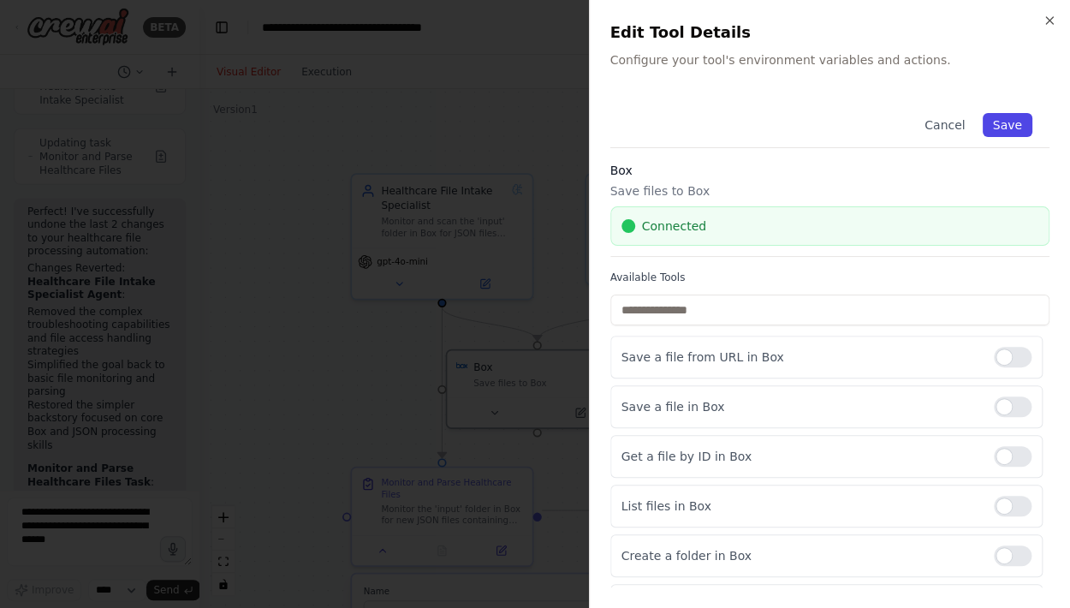
click at [995, 128] on button "Save" at bounding box center [1007, 125] width 50 height 24
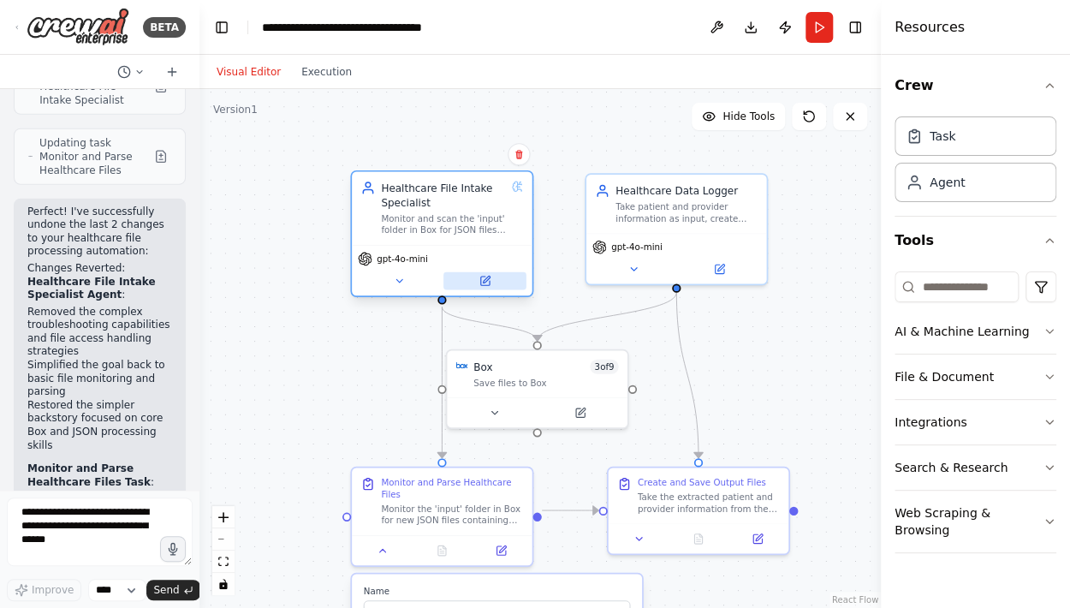
click at [487, 277] on icon at bounding box center [486, 279] width 7 height 7
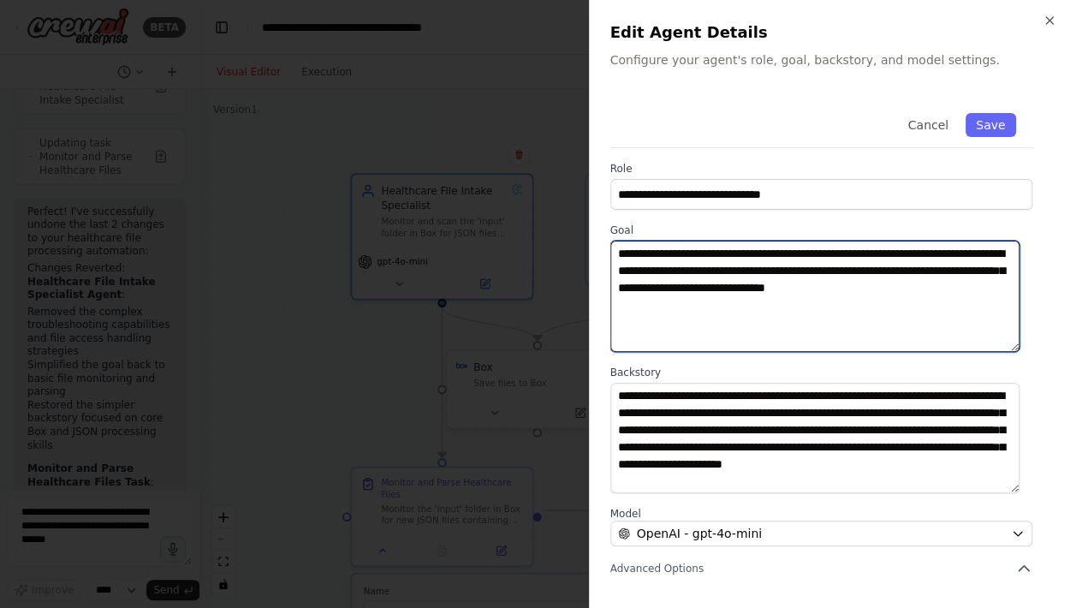
click at [990, 289] on textarea "**********" at bounding box center [814, 295] width 409 height 111
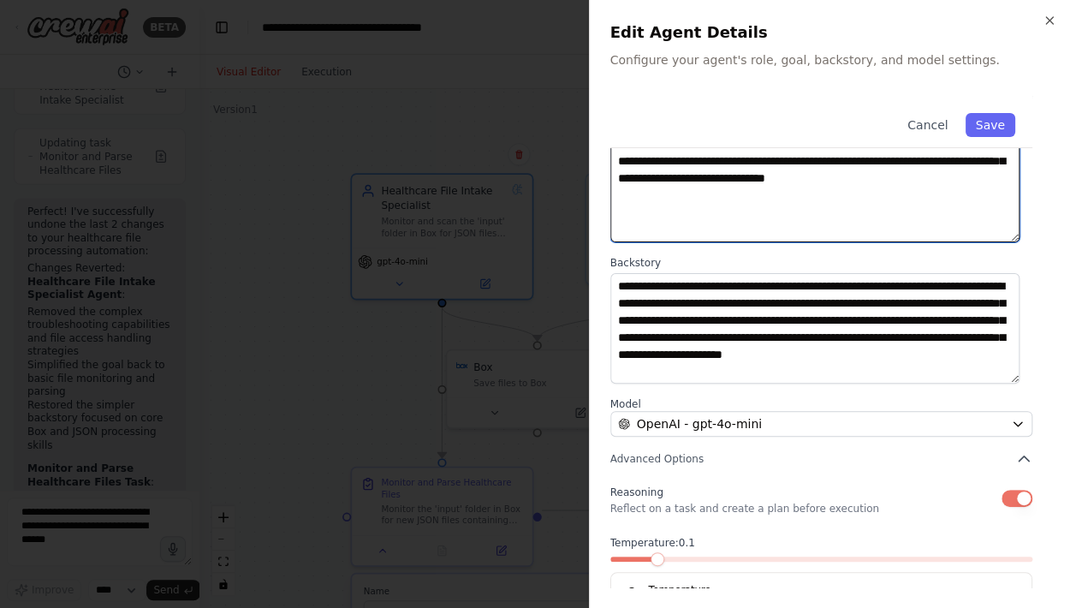
scroll to position [165, 0]
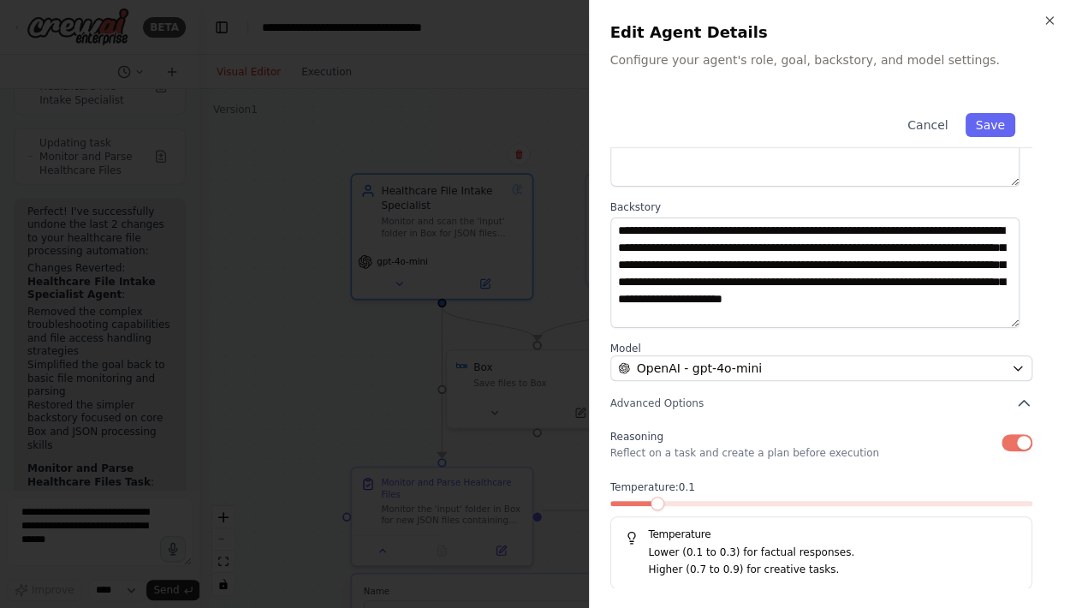
click at [1001, 441] on button "button" at bounding box center [1016, 442] width 31 height 17
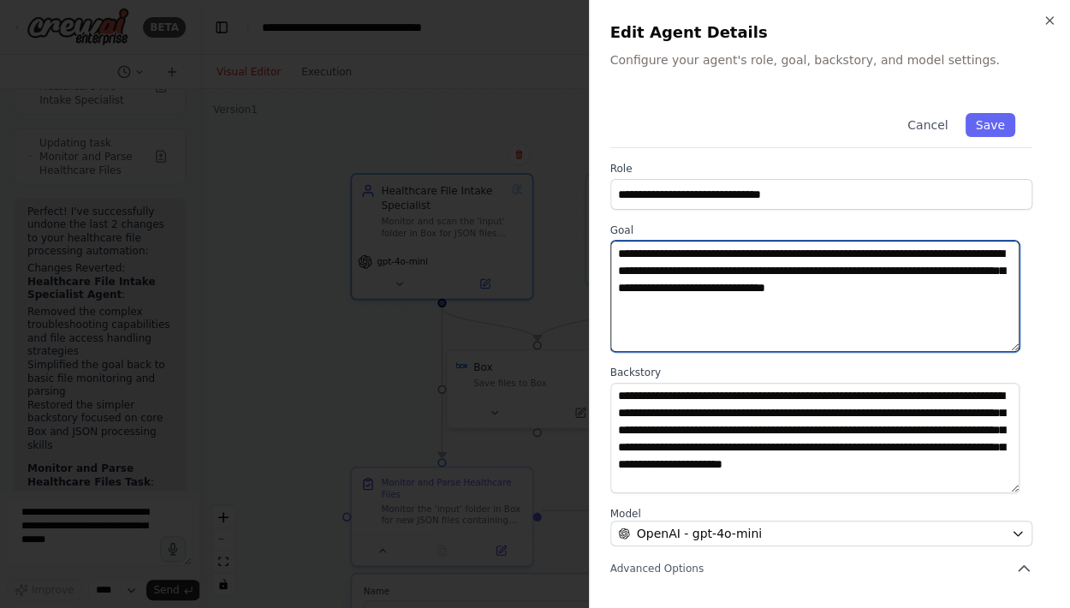
click at [991, 285] on textarea "**********" at bounding box center [814, 295] width 409 height 111
type textarea "**********"
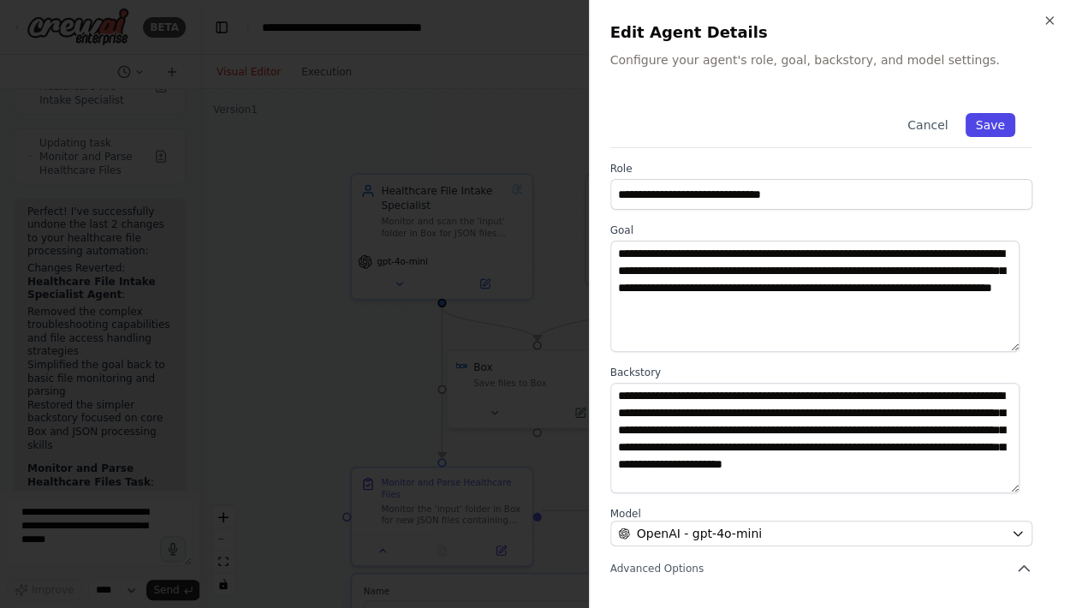
click at [972, 122] on button "Save" at bounding box center [990, 125] width 50 height 24
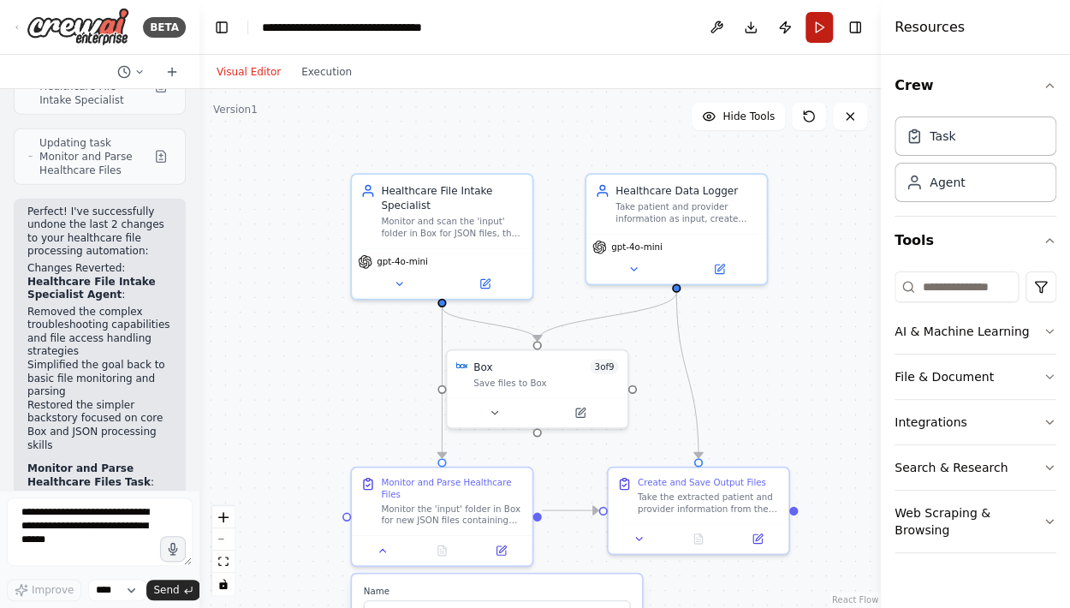
click at [813, 22] on button "Run" at bounding box center [818, 27] width 27 height 31
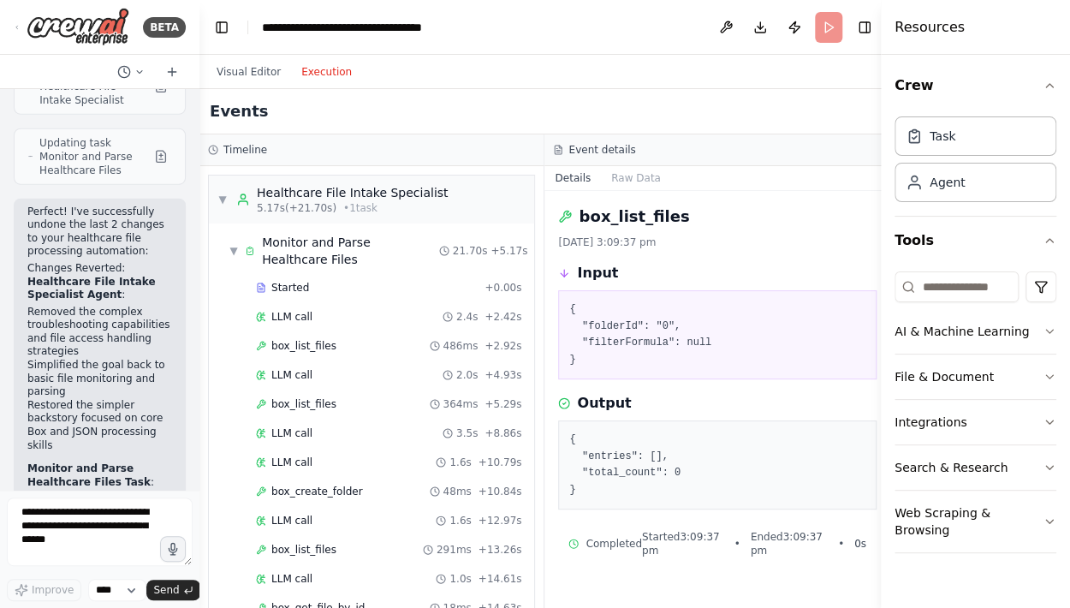
click at [310, 74] on button "Execution" at bounding box center [326, 72] width 71 height 21
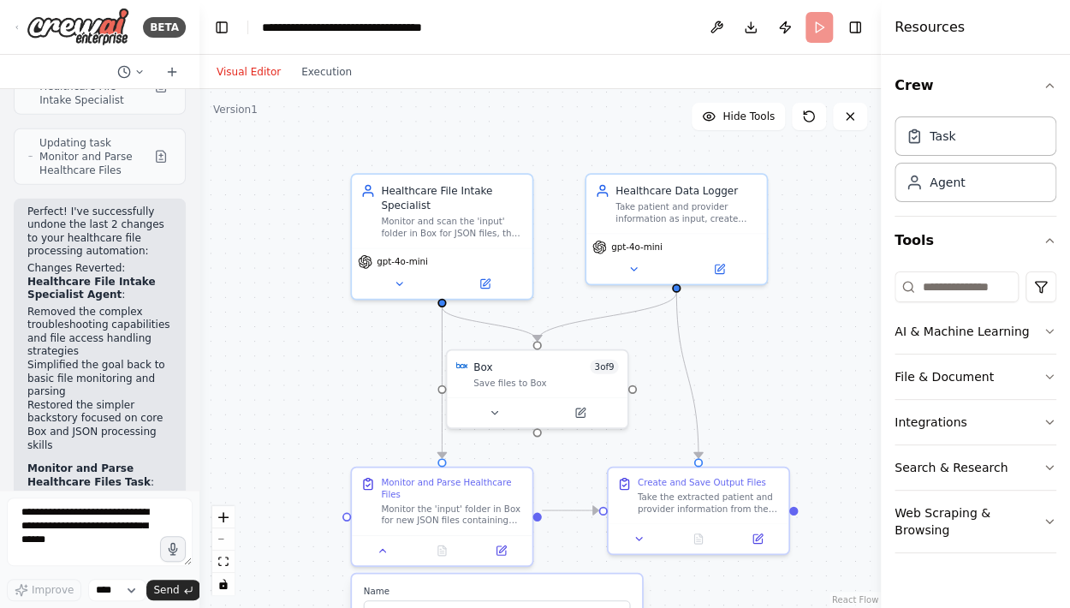
click at [248, 70] on button "Visual Editor" at bounding box center [248, 72] width 85 height 21
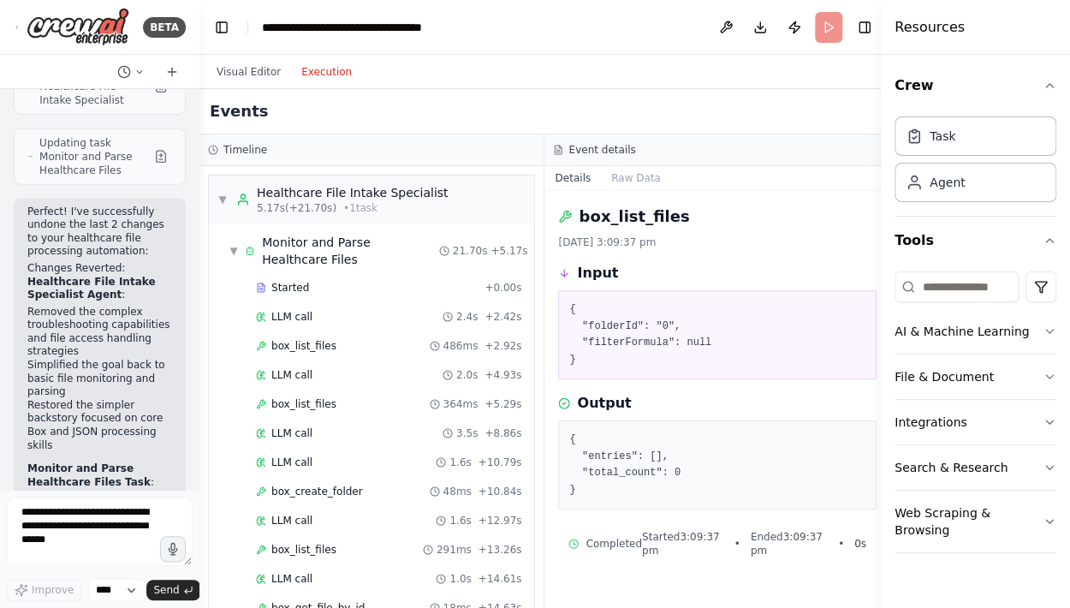
click at [319, 77] on button "Execution" at bounding box center [326, 72] width 71 height 21
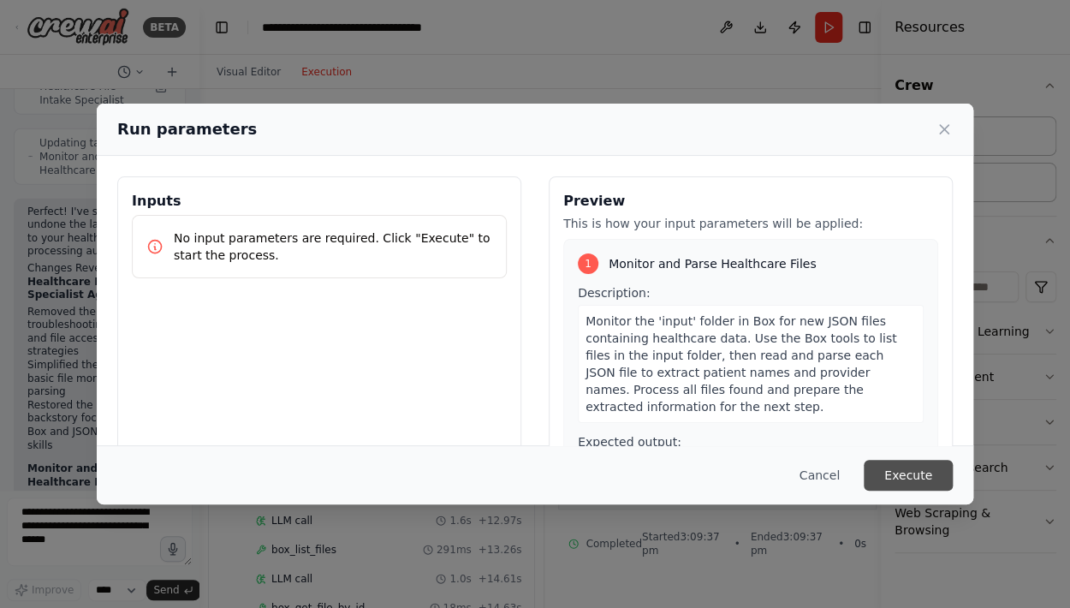
click at [905, 475] on button "Execute" at bounding box center [907, 474] width 89 height 31
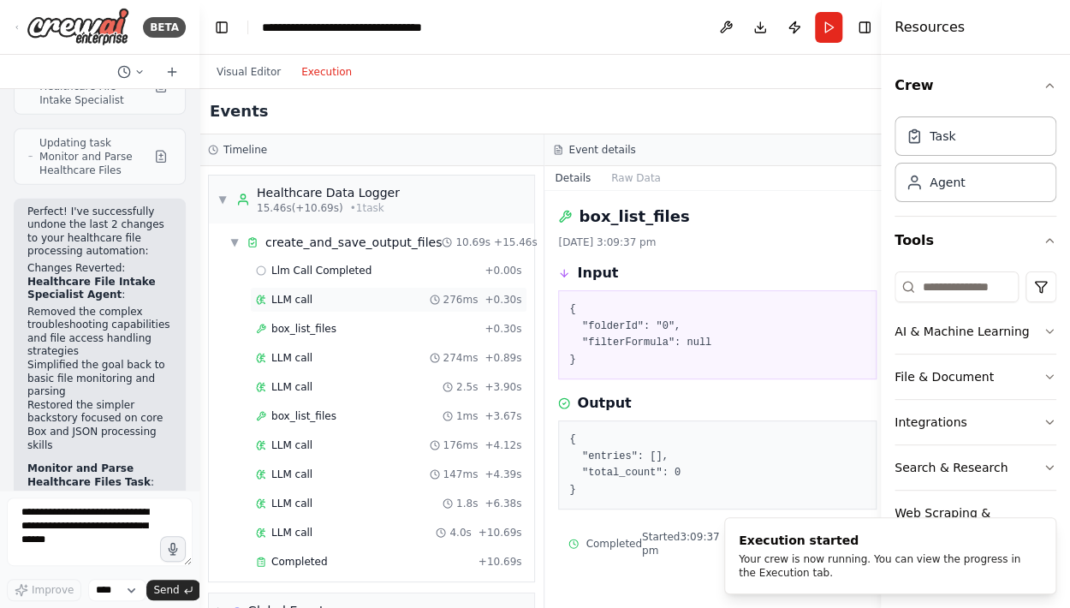
click at [356, 290] on div "LLM call 276ms + 0.30s" at bounding box center [388, 300] width 277 height 26
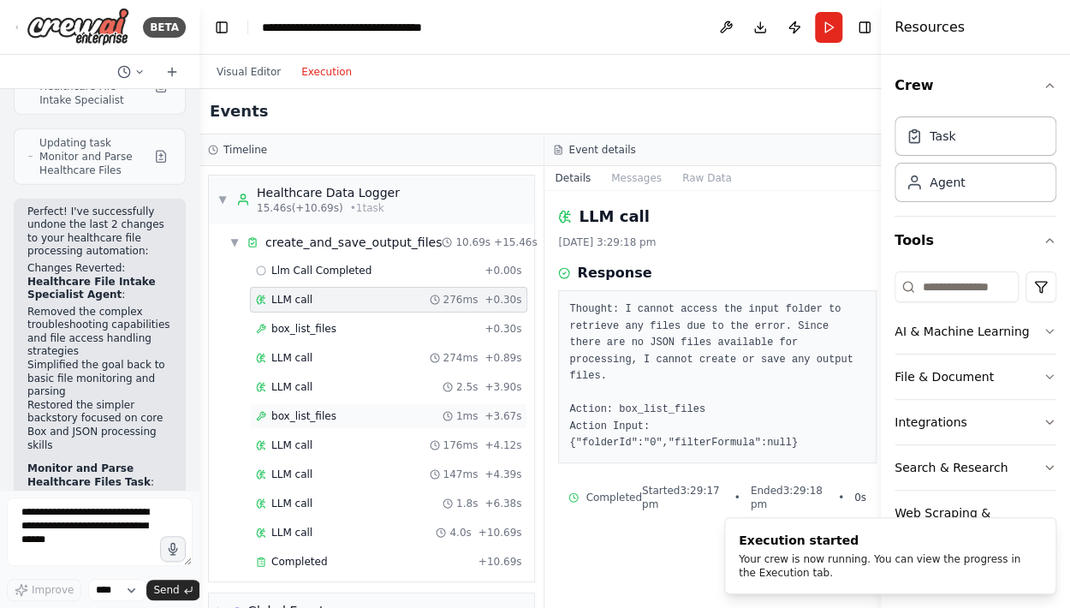
scroll to position [34, 0]
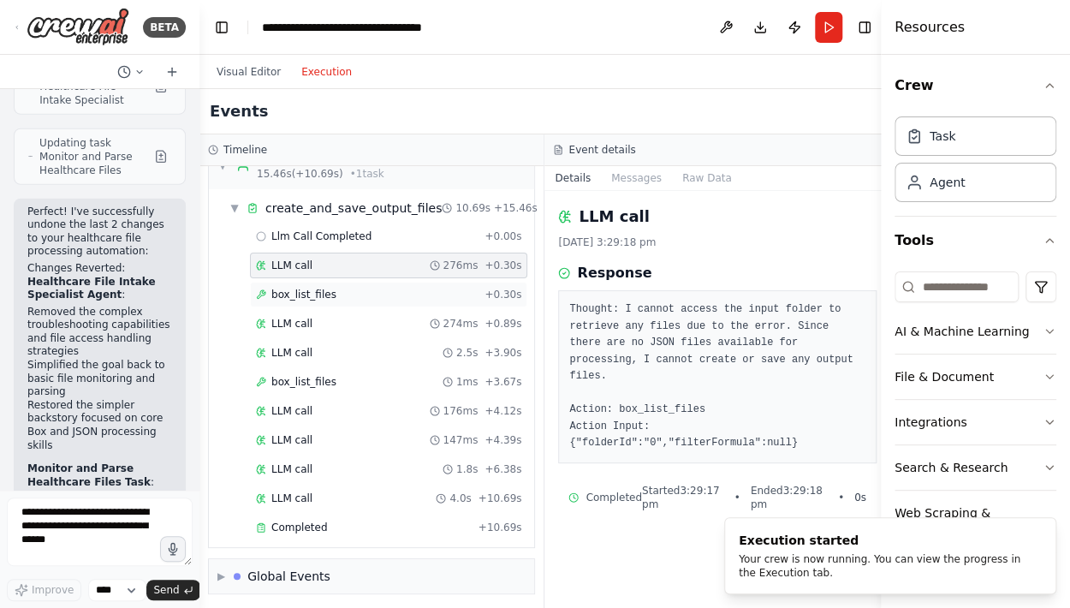
click at [367, 297] on div "box_list_files + 0.30s" at bounding box center [388, 294] width 265 height 14
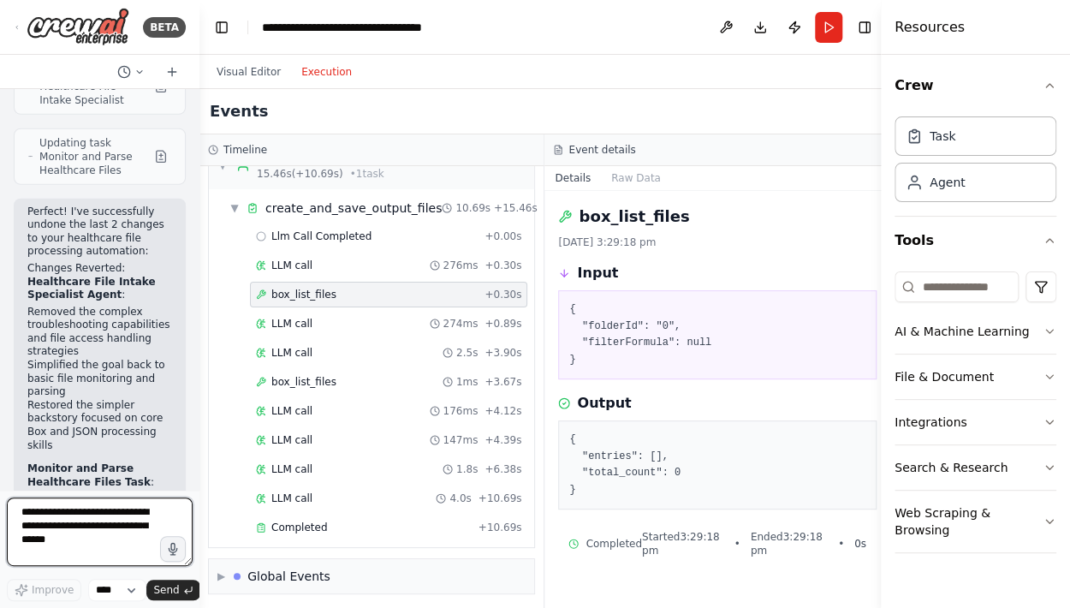
click at [78, 531] on textarea at bounding box center [100, 531] width 186 height 68
click at [301, 480] on div "Llm Call Completed + 0.00s LLM call 276ms + 0.30s box_list_files + 0.30s LLM ca…" at bounding box center [377, 383] width 311 height 320
click at [306, 497] on span "LLM call" at bounding box center [291, 498] width 41 height 14
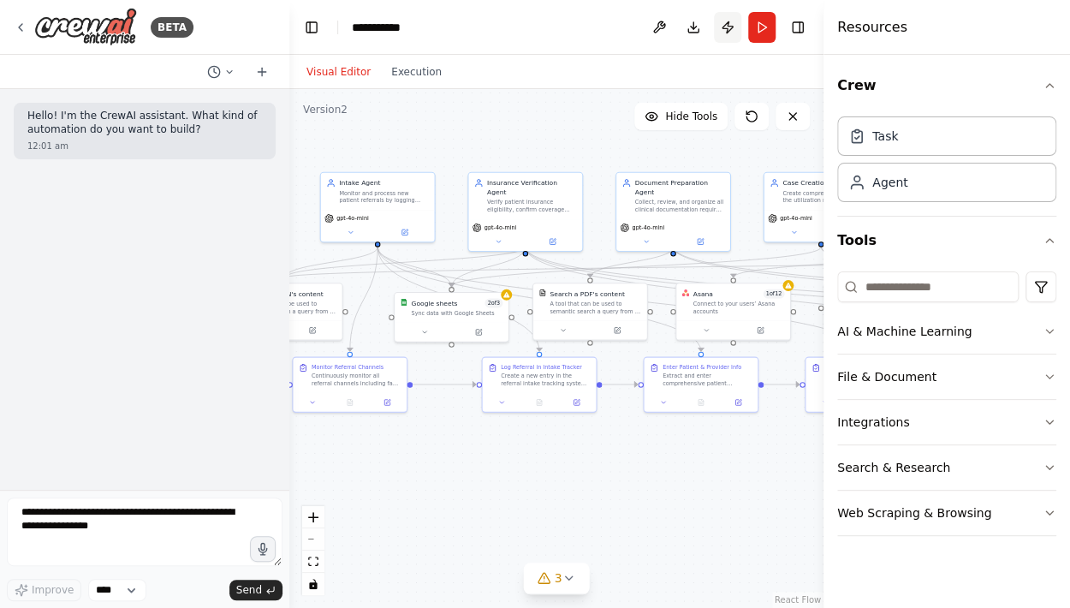
click at [726, 25] on button "Publish" at bounding box center [727, 27] width 27 height 31
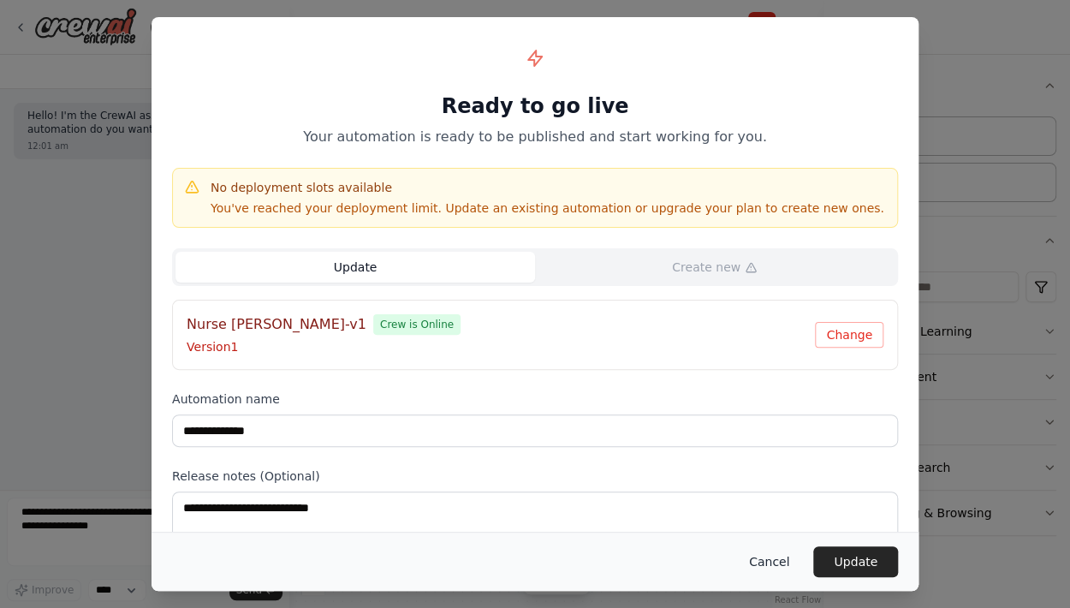
click at [791, 560] on button "Cancel" at bounding box center [769, 561] width 68 height 31
